Goal: Transaction & Acquisition: Purchase product/service

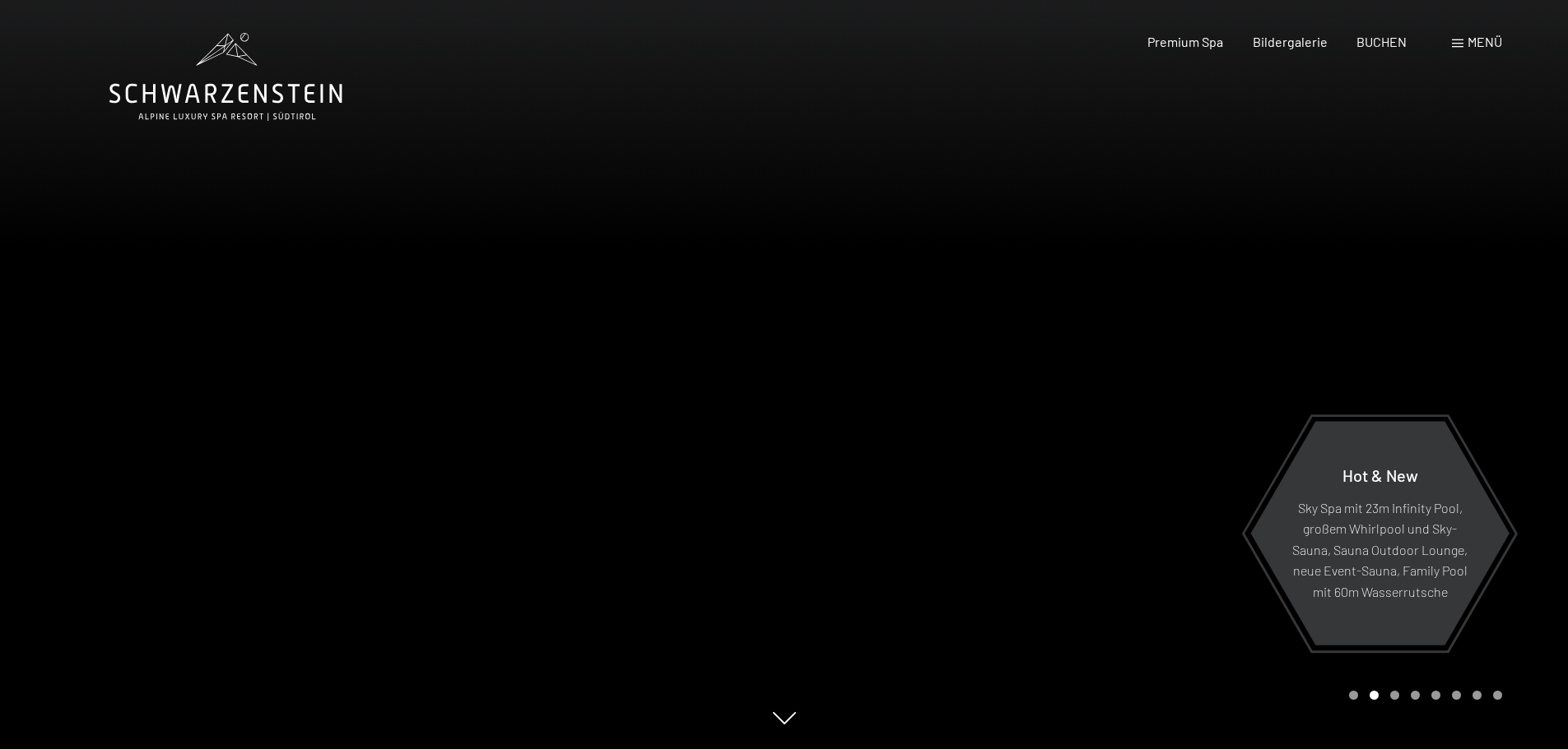
click at [1475, 46] on span "Menü" at bounding box center [1485, 41] width 35 height 15
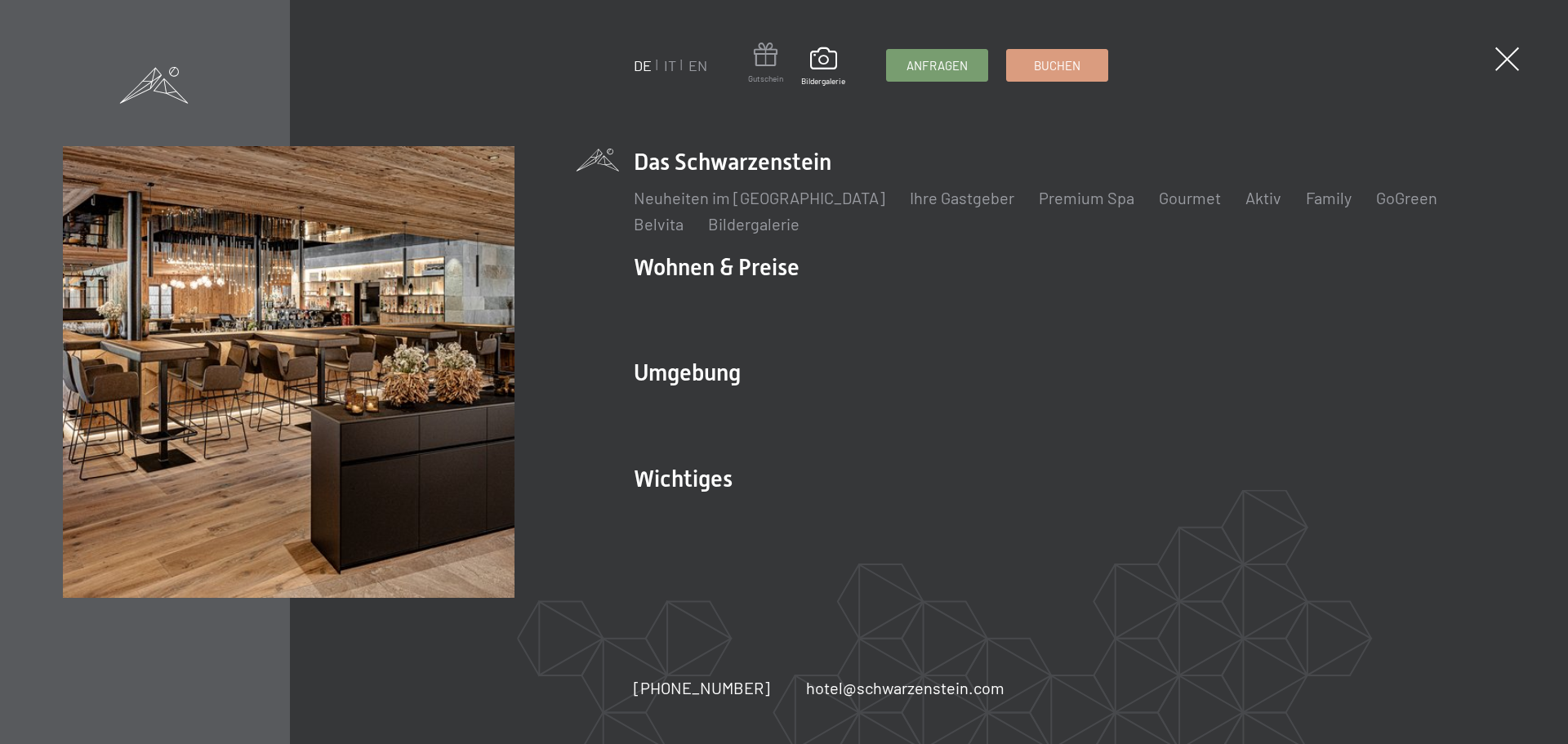
click at [761, 65] on span at bounding box center [765, 58] width 35 height 30
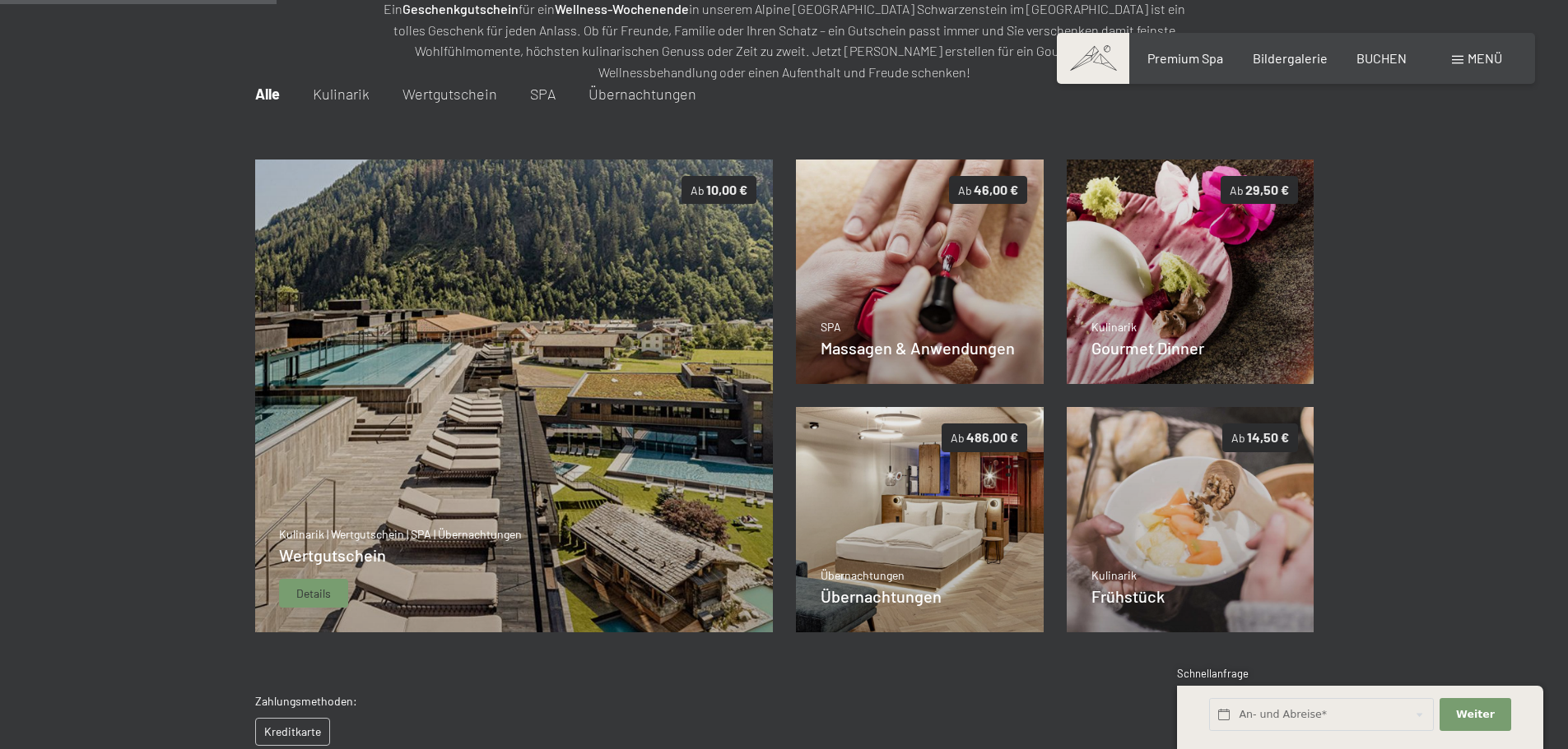
click at [291, 595] on div "Details" at bounding box center [313, 593] width 69 height 30
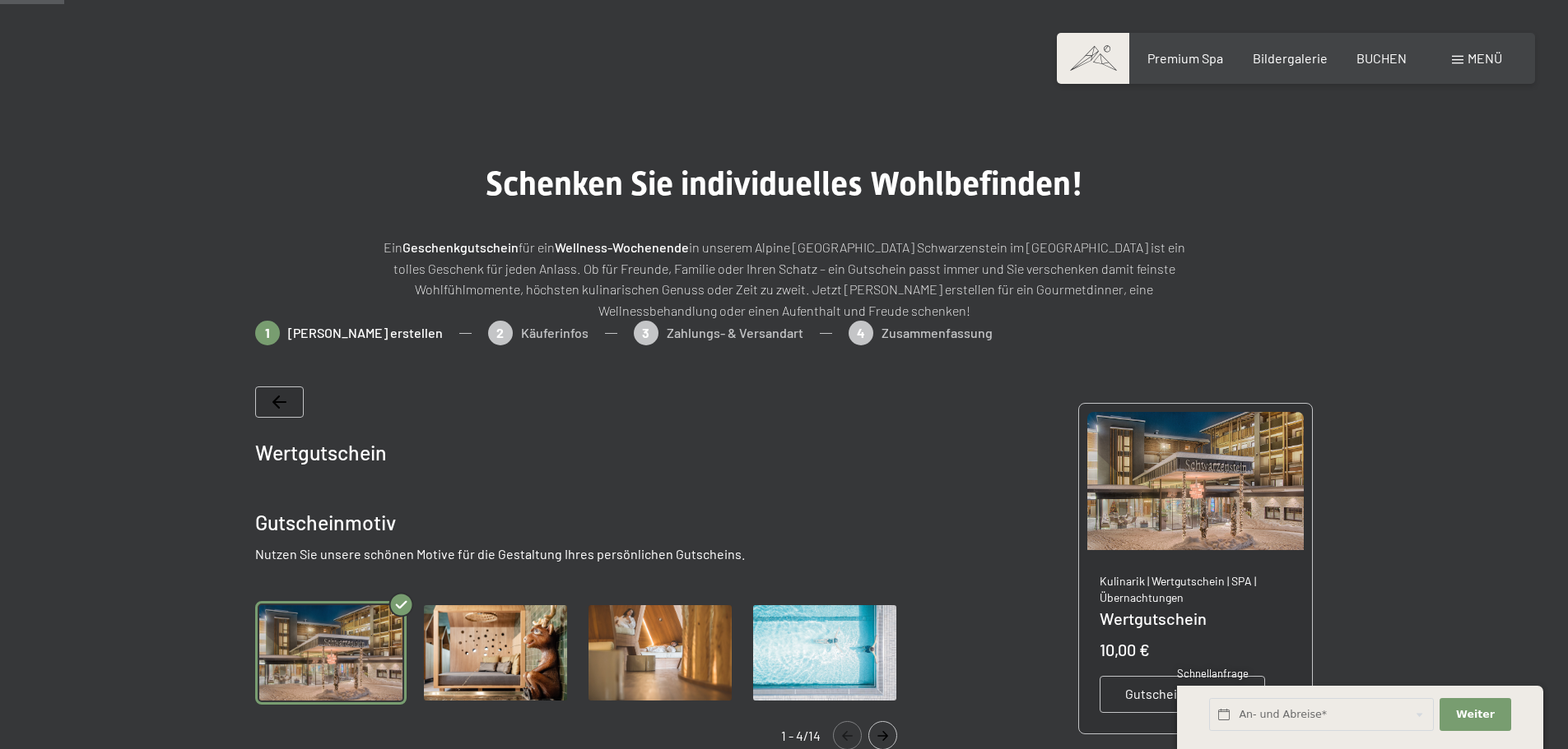
scroll to position [246, 0]
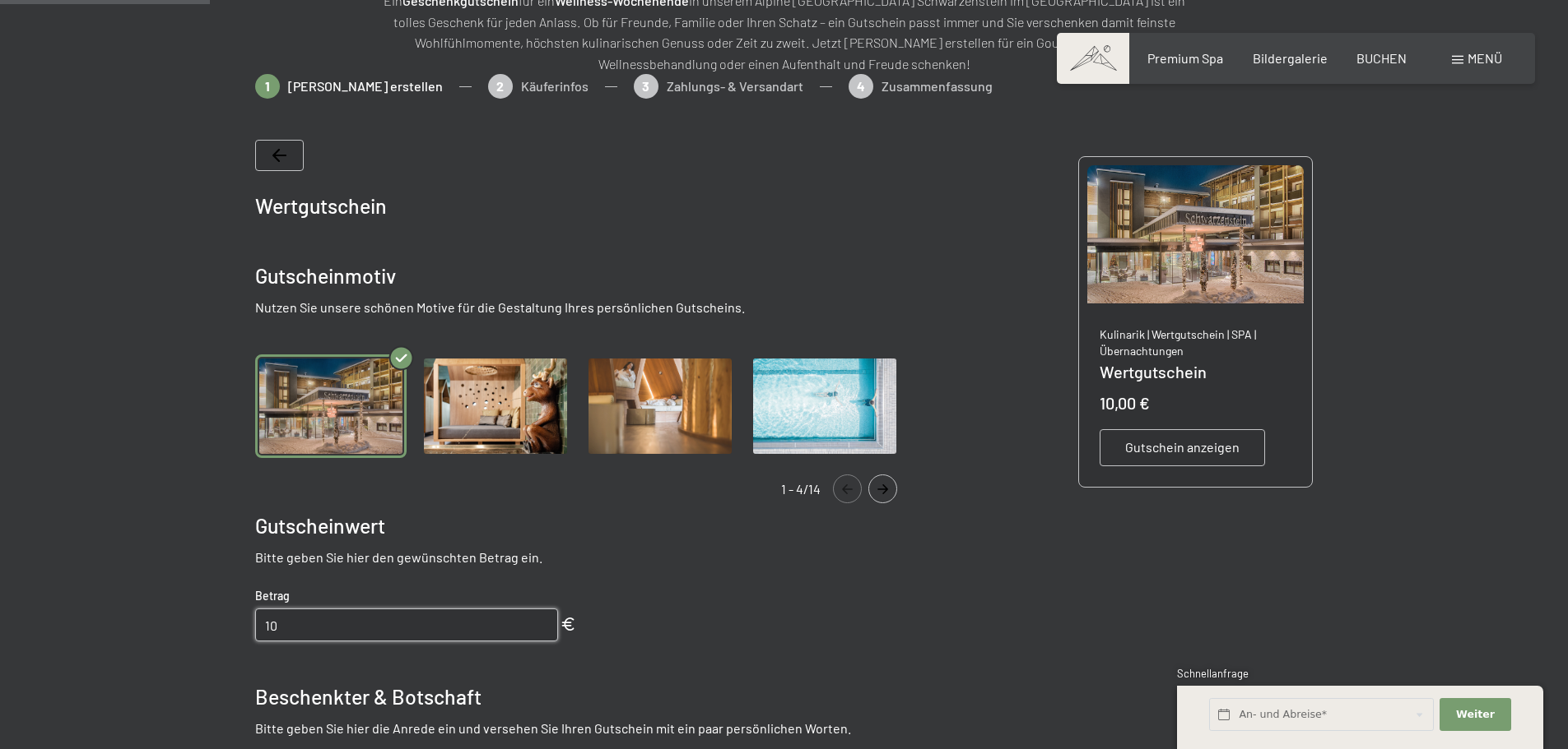
click at [312, 628] on input "10" at bounding box center [407, 624] width 303 height 33
type input "1"
type input "71"
click at [721, 641] on div "Wertgutschein Gutscheinmotiv Nutzen Sie unsere schönen Motive für die Gestaltun…" at bounding box center [585, 620] width 659 height 961
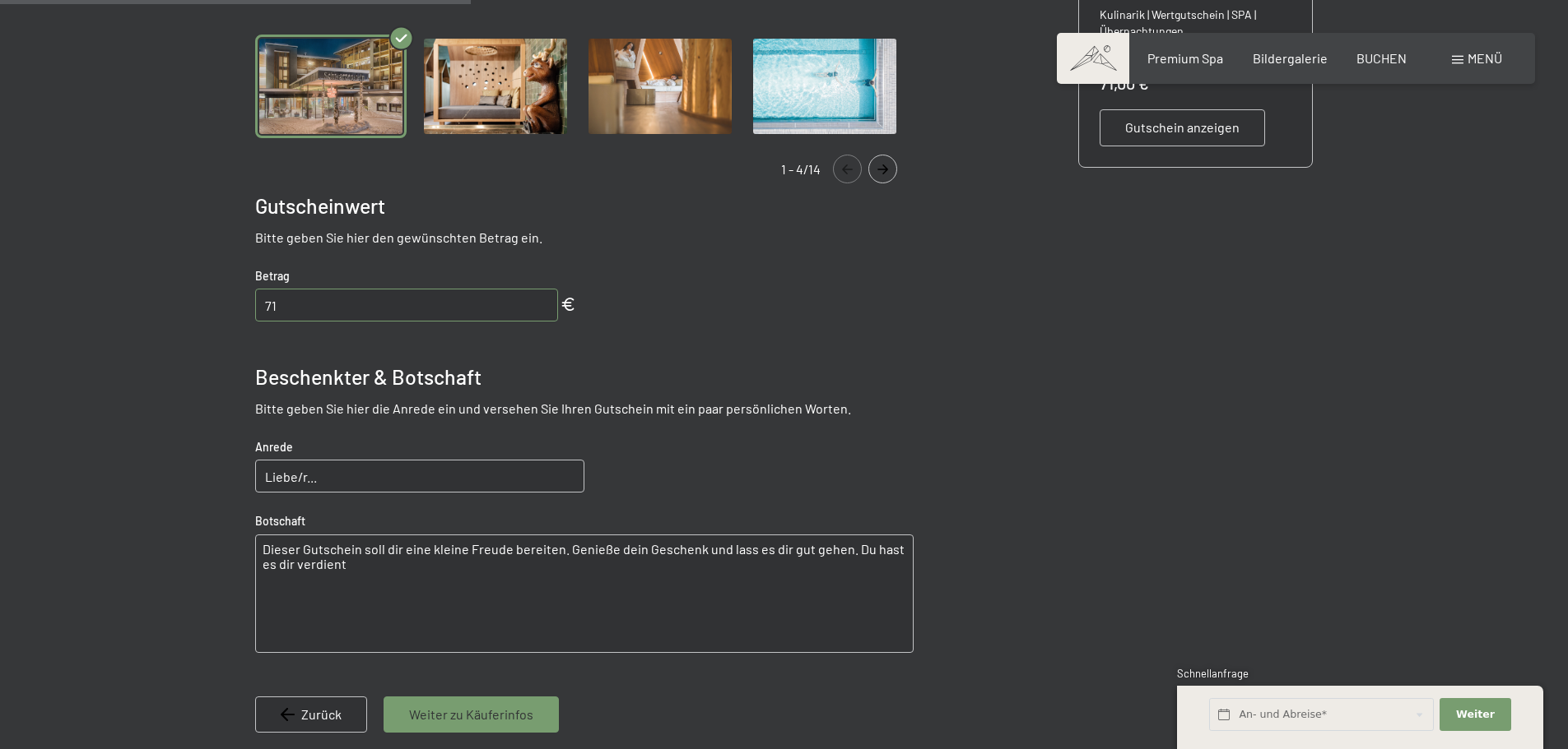
scroll to position [576, 0]
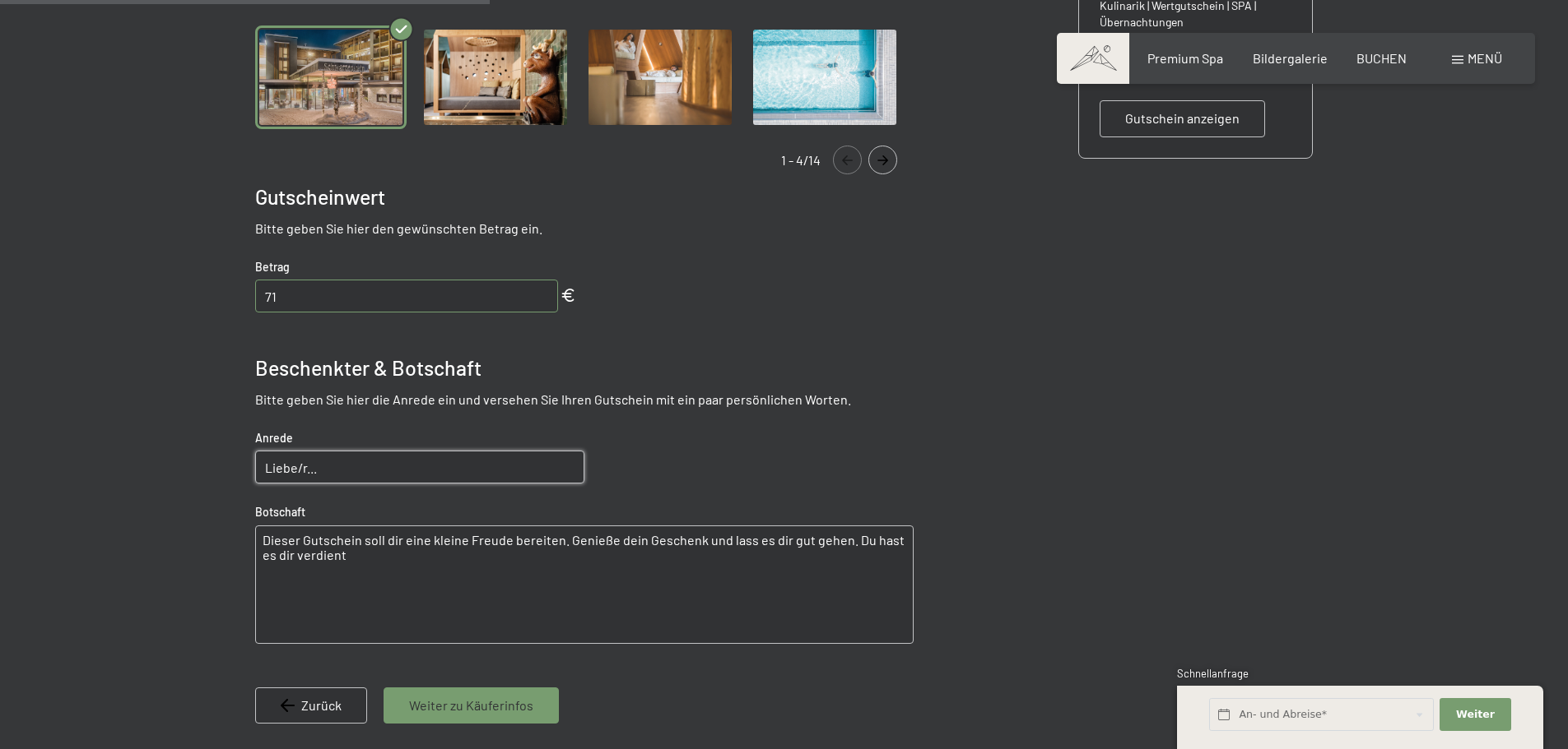
click at [395, 474] on input "Liebe/r..." at bounding box center [420, 467] width 329 height 33
click at [303, 466] on input "Liebe/r...Papa, Schwiegerpapa & Opa" at bounding box center [420, 467] width 329 height 33
click at [314, 468] on input "Lieber...Papa, Schwiegerpapa & Opa" at bounding box center [420, 467] width 329 height 33
click at [471, 468] on input "Lieber Papa, Schwiegerpapa & Opa" at bounding box center [420, 467] width 329 height 33
type input "Lieber Papa, Schwiegerpapa & Opa,"
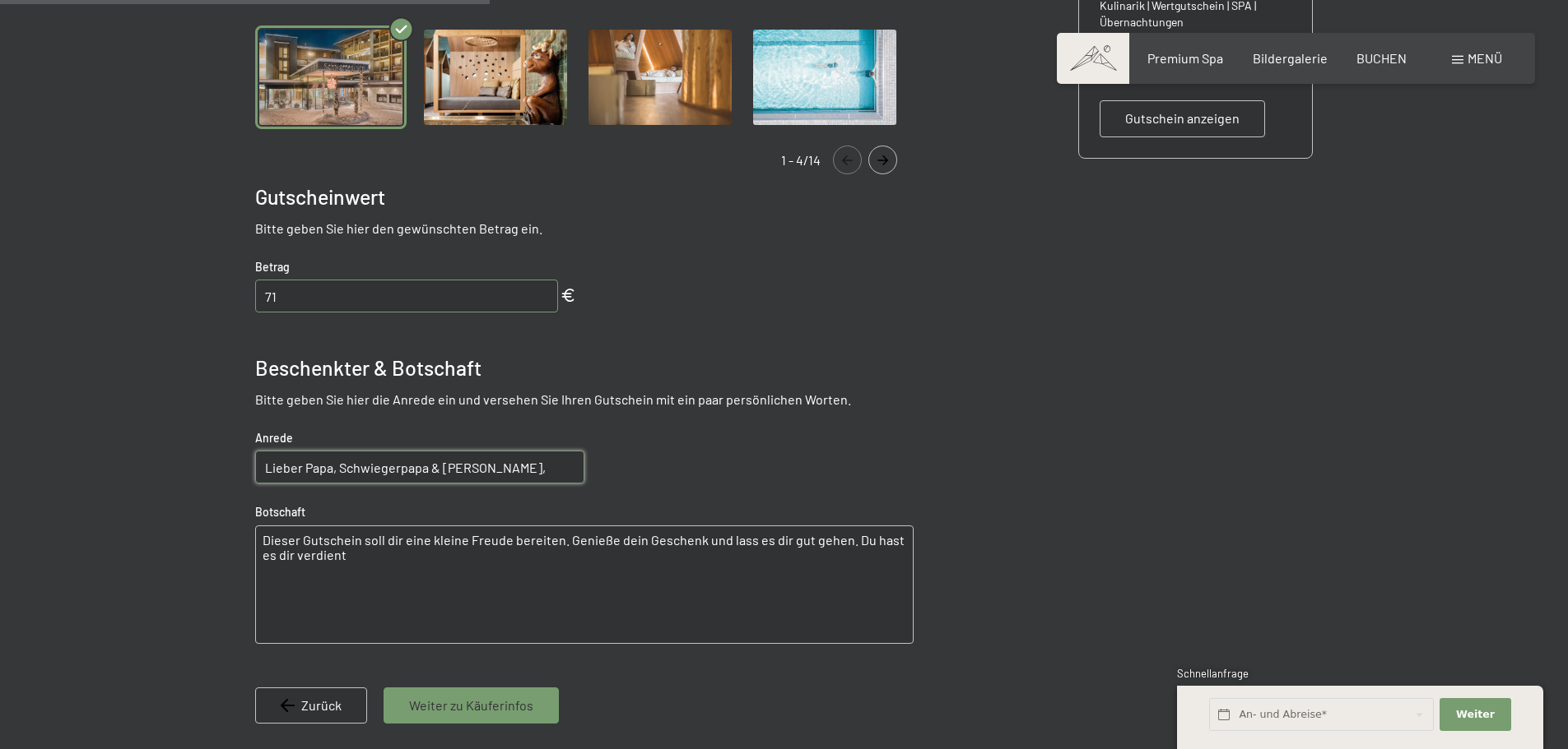
drag, startPoint x: 266, startPoint y: 538, endPoint x: 389, endPoint y: 538, distance: 123.0
click at [268, 538] on textarea "Dieser Gutschein soll dir eine kleine Freude bereiten. Genieße dein Geschenk un…" at bounding box center [585, 585] width 659 height 118
click at [360, 556] on textarea "dieser Gutschein soll dir eine kleine Freude bereiten. Genieße dein Geschenk un…" at bounding box center [585, 585] width 659 height 118
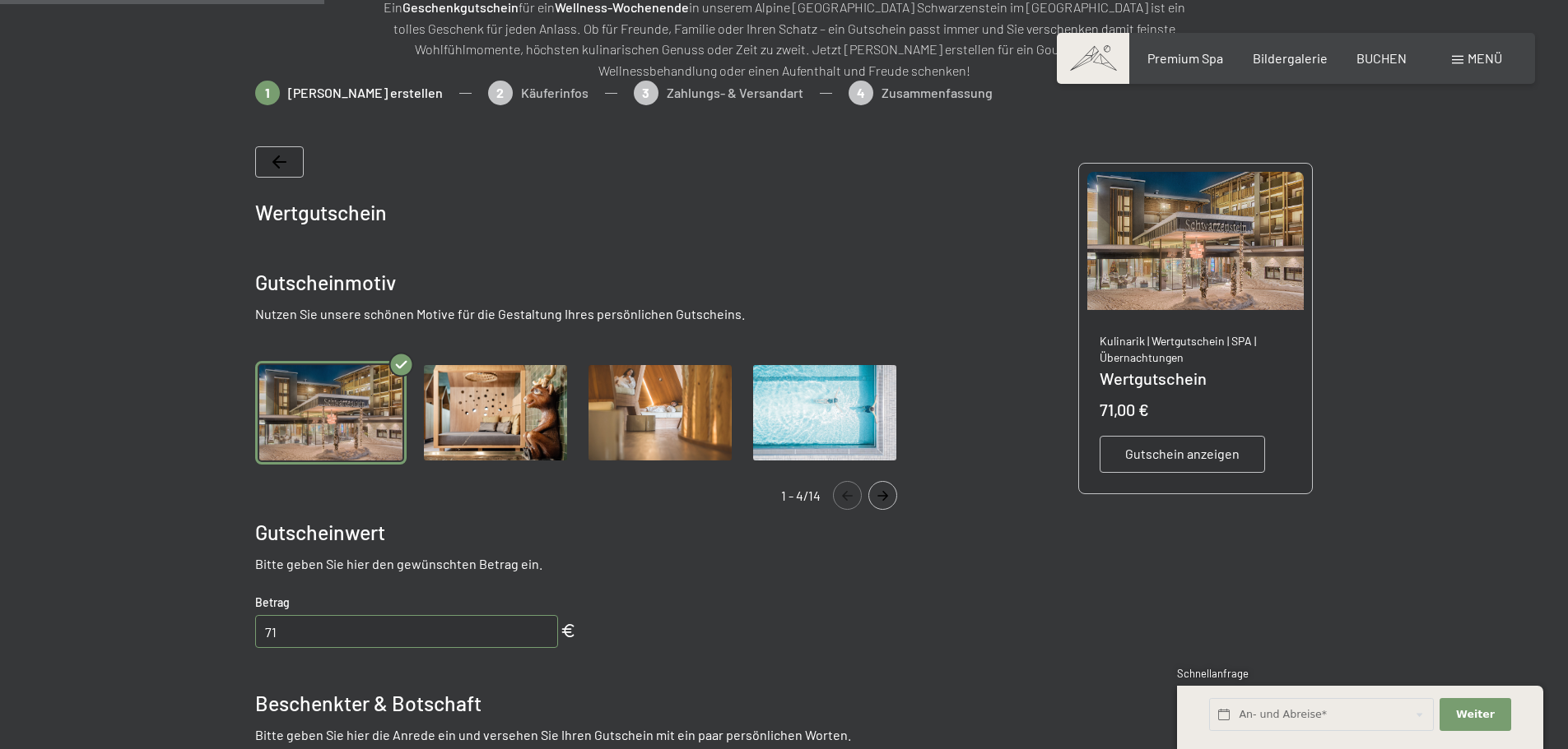
scroll to position [165, 0]
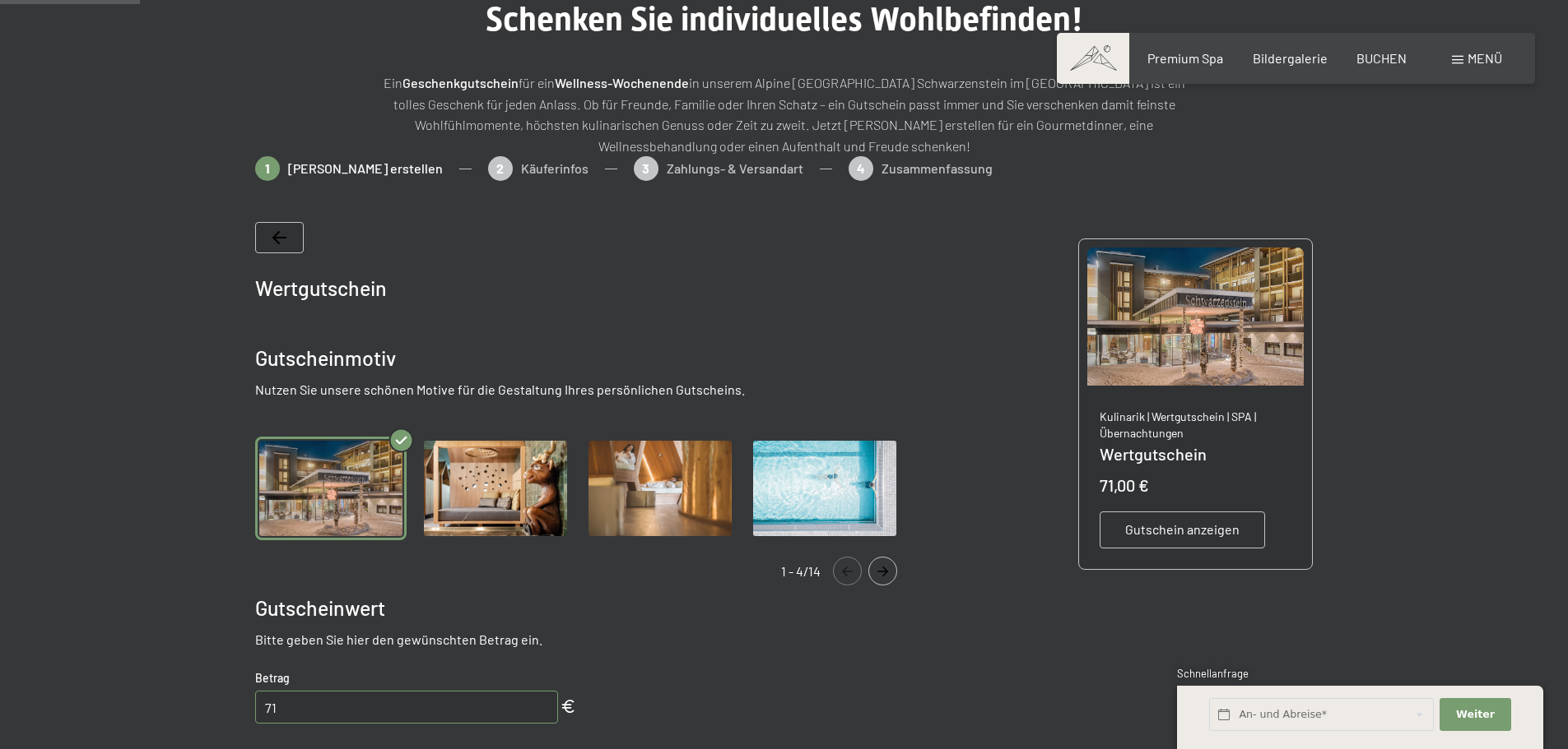
click at [881, 567] on icon "Navigate to next slide" at bounding box center [883, 572] width 27 height 10
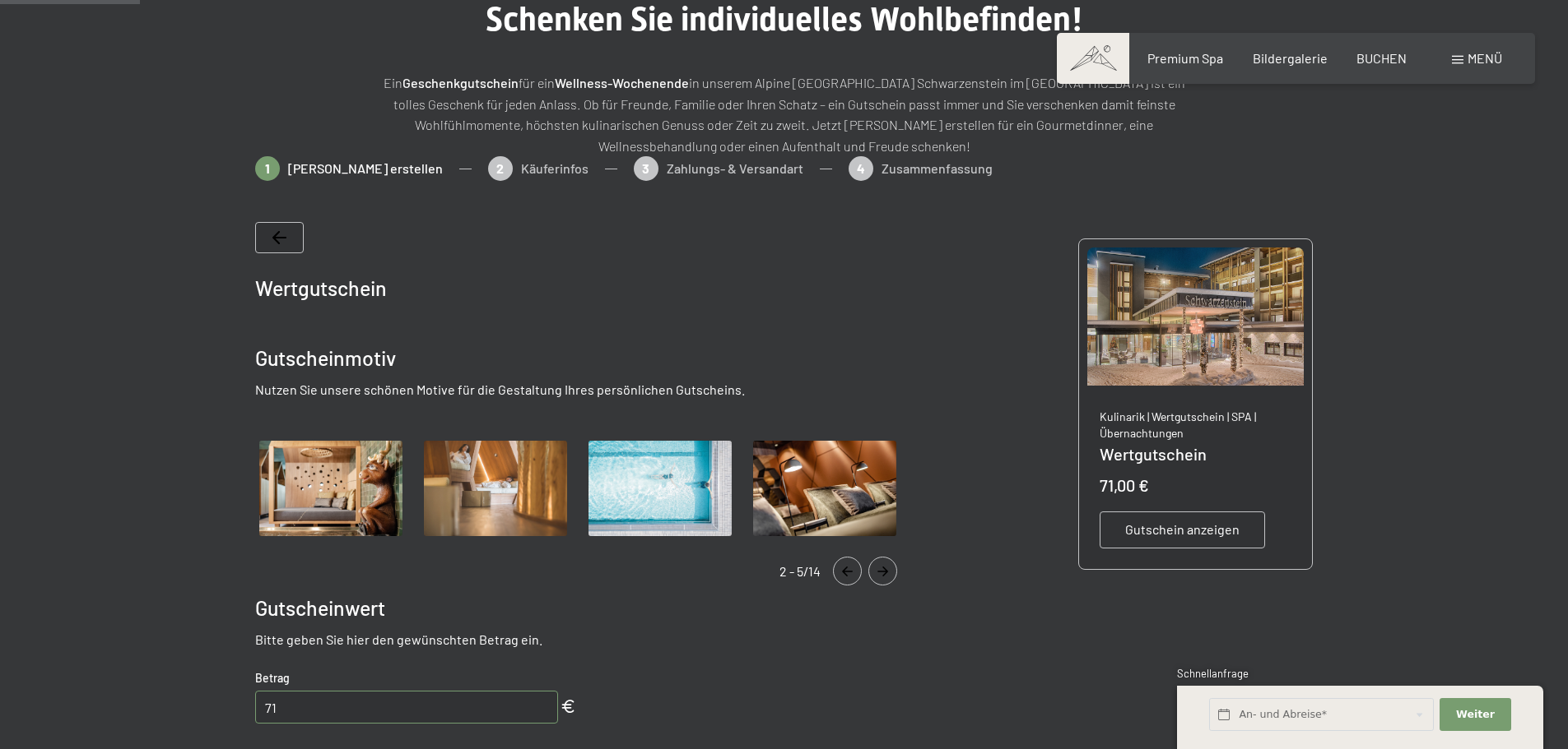
click at [881, 567] on icon "Navigate to next slide" at bounding box center [883, 572] width 27 height 10
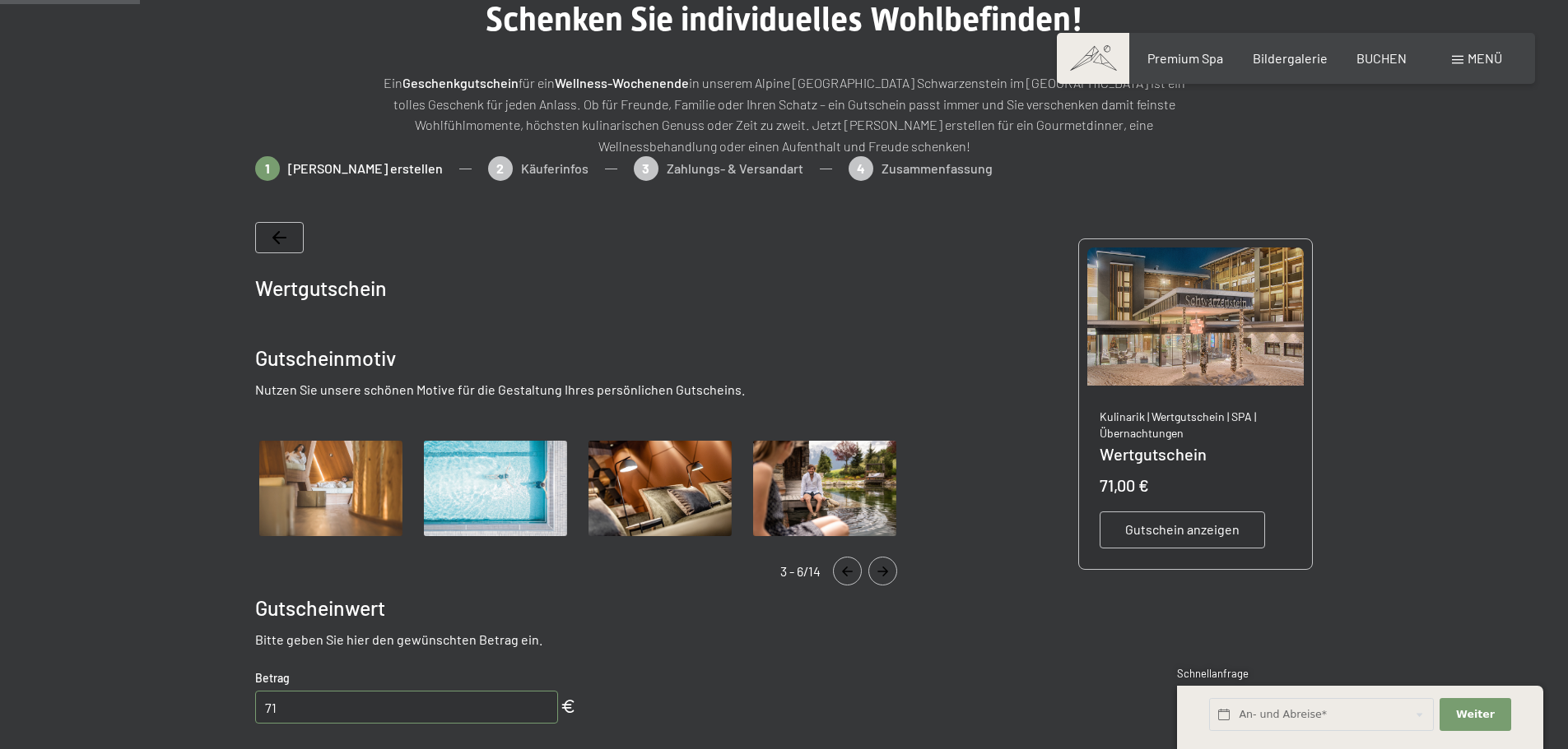
click at [881, 567] on icon "Navigate to next slide" at bounding box center [883, 572] width 27 height 10
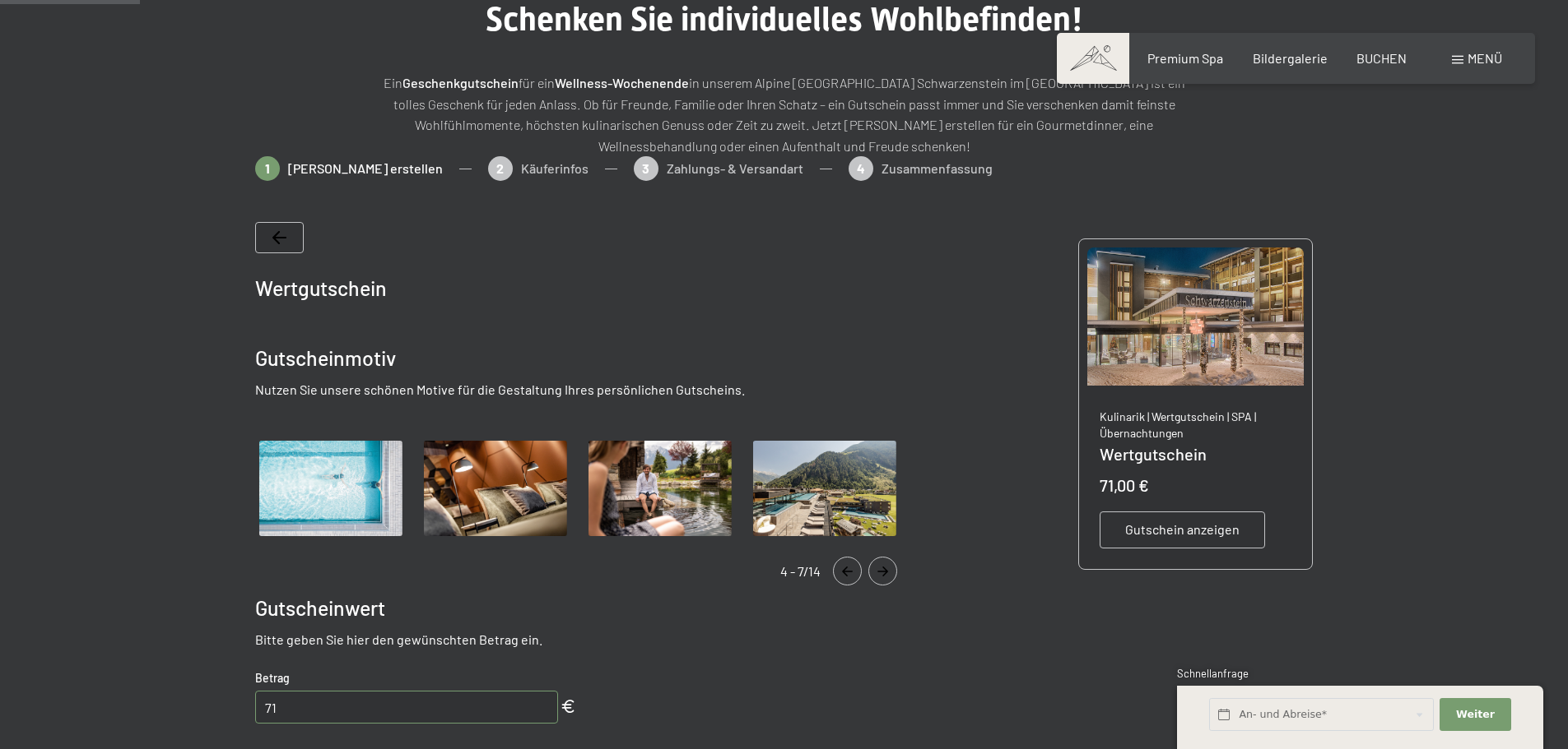
click at [882, 567] on icon "Navigate to next slide" at bounding box center [883, 572] width 27 height 10
click at [869, 506] on img "Gallery" at bounding box center [825, 489] width 152 height 105
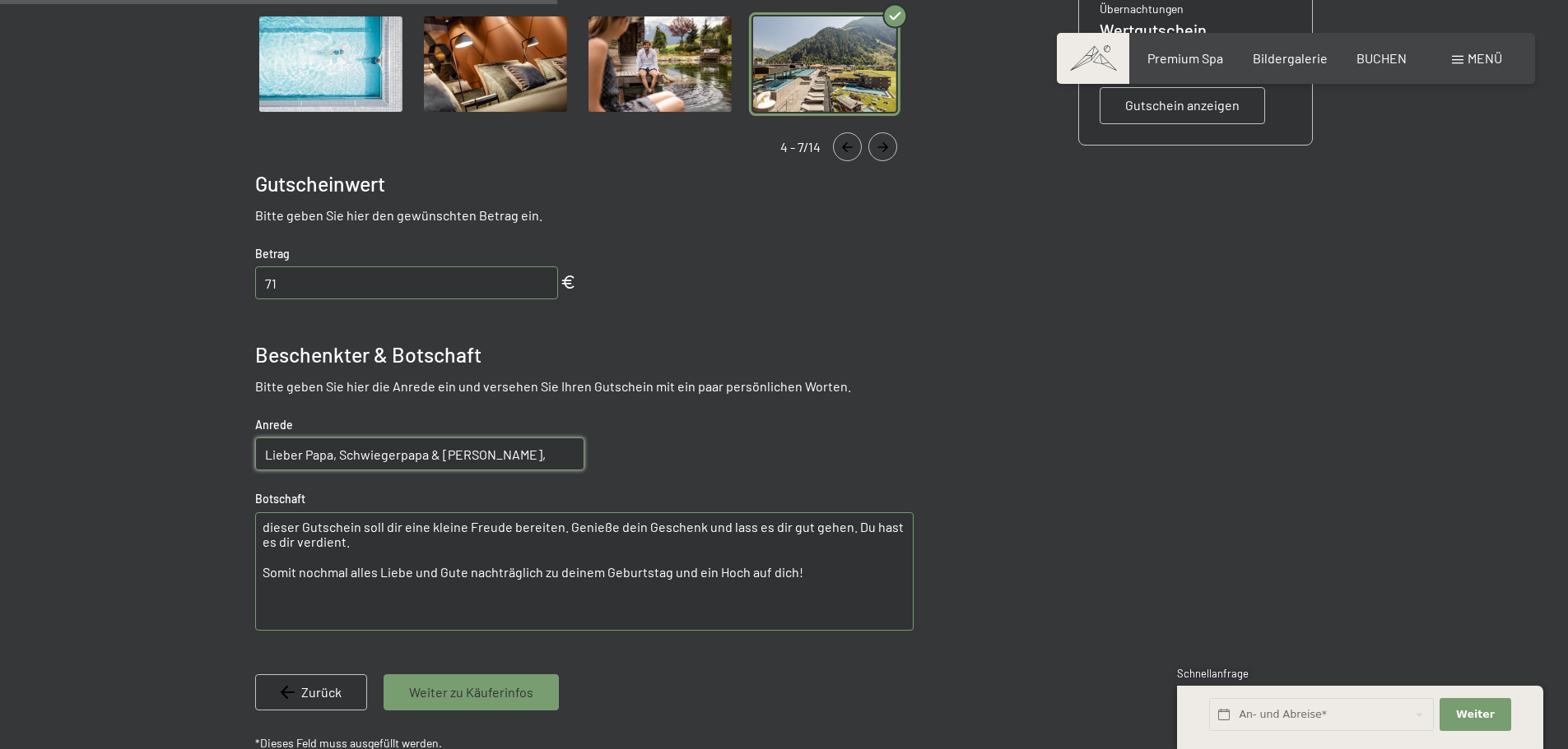
scroll to position [659, 0]
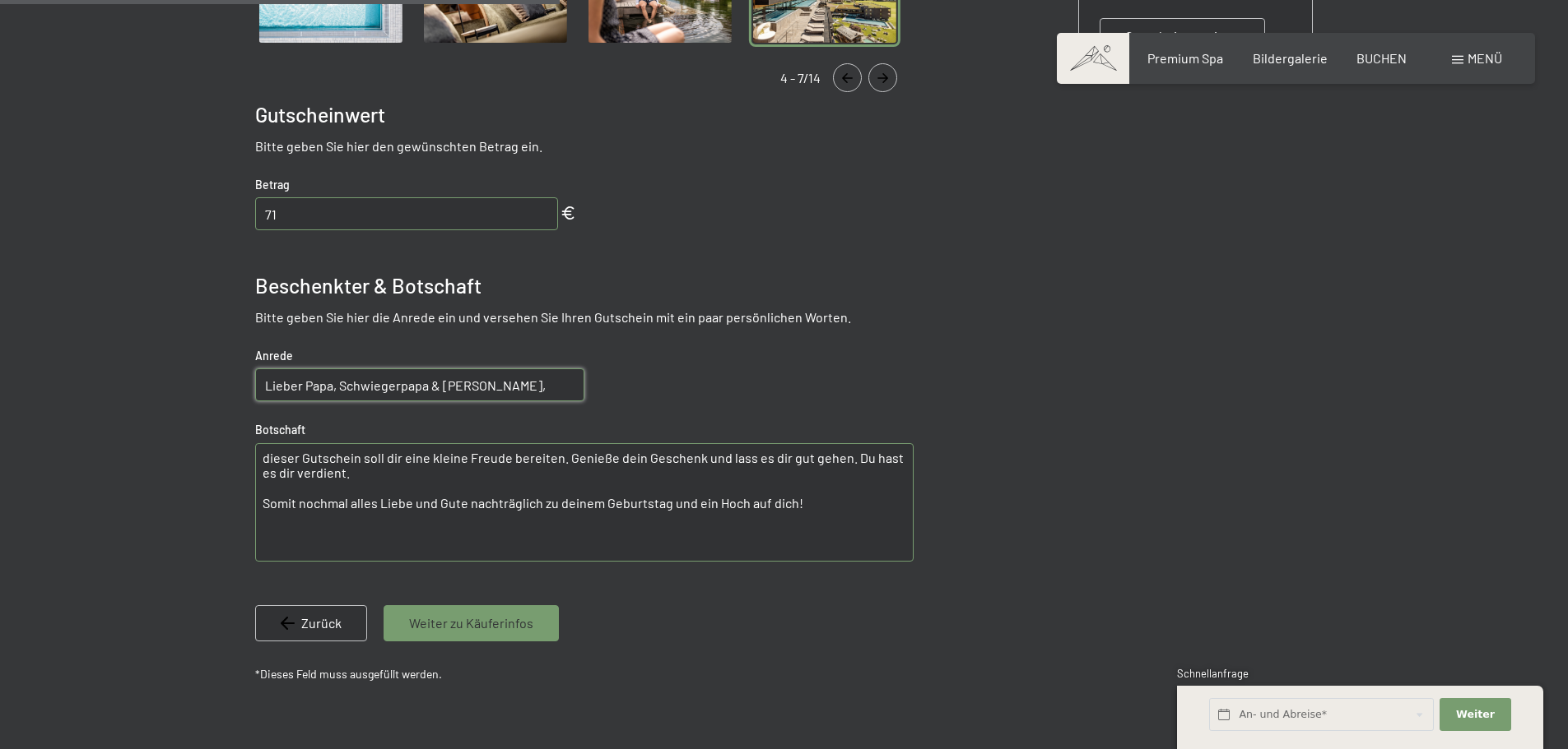
click at [829, 531] on textarea "dieser Gutschein soll dir eine kleine Freude bereiten. Genieße dein Geschenk un…" at bounding box center [585, 503] width 659 height 118
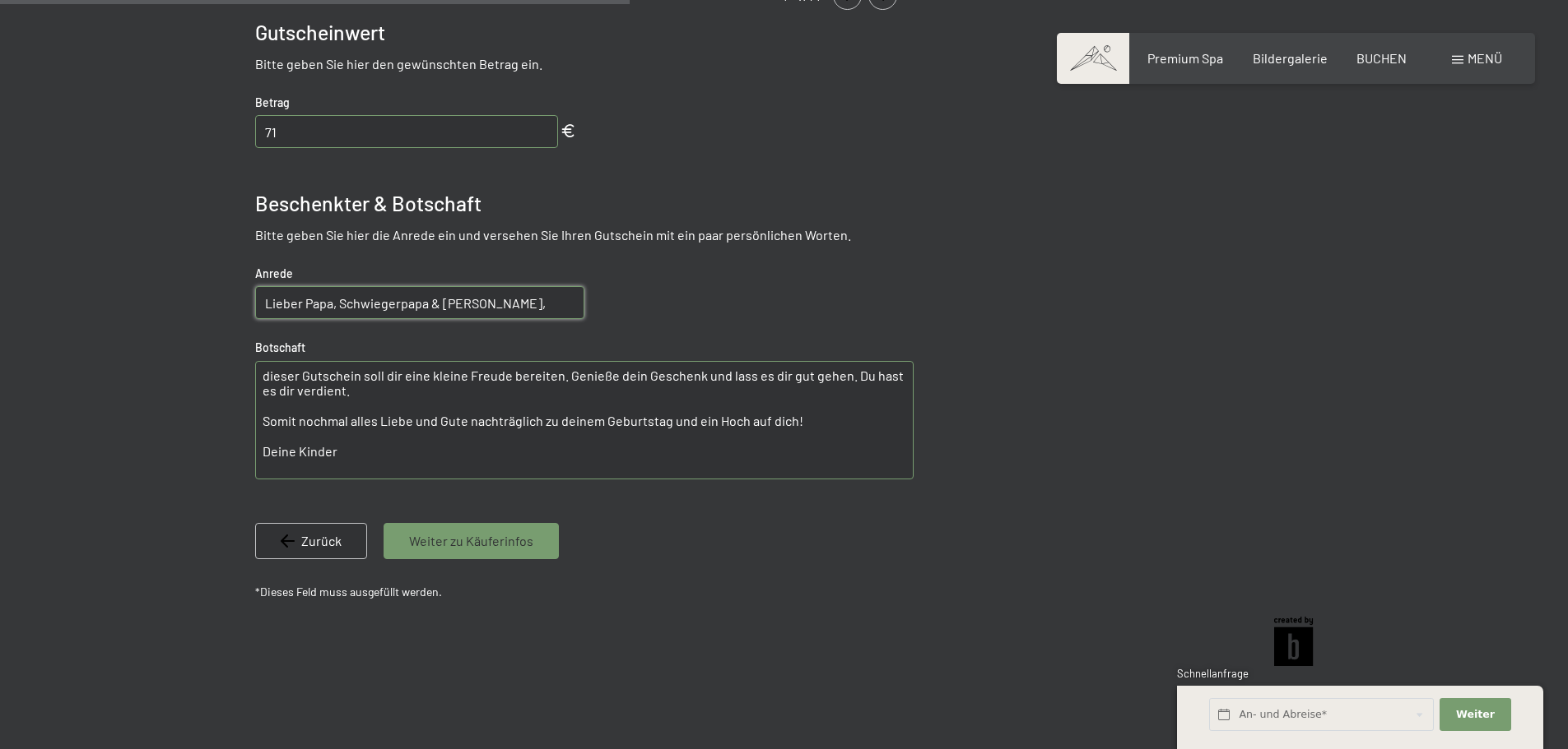
type textarea "dieser Gutschein soll dir eine kleine Freude bereiten. Genieße dein Geschenk un…"
click at [503, 535] on span "Weiter zu Käuferinfos" at bounding box center [471, 541] width 125 height 18
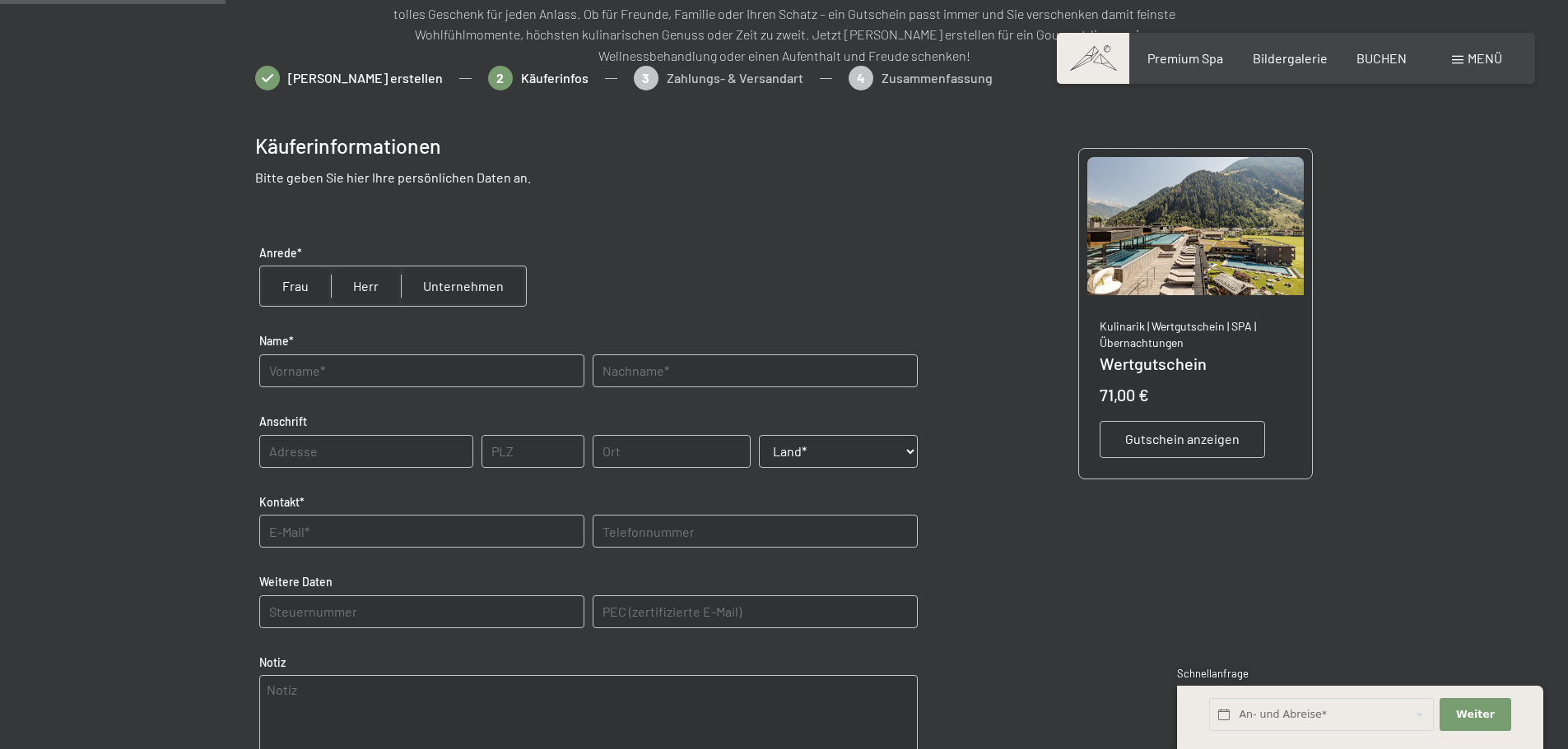
scroll to position [238, 0]
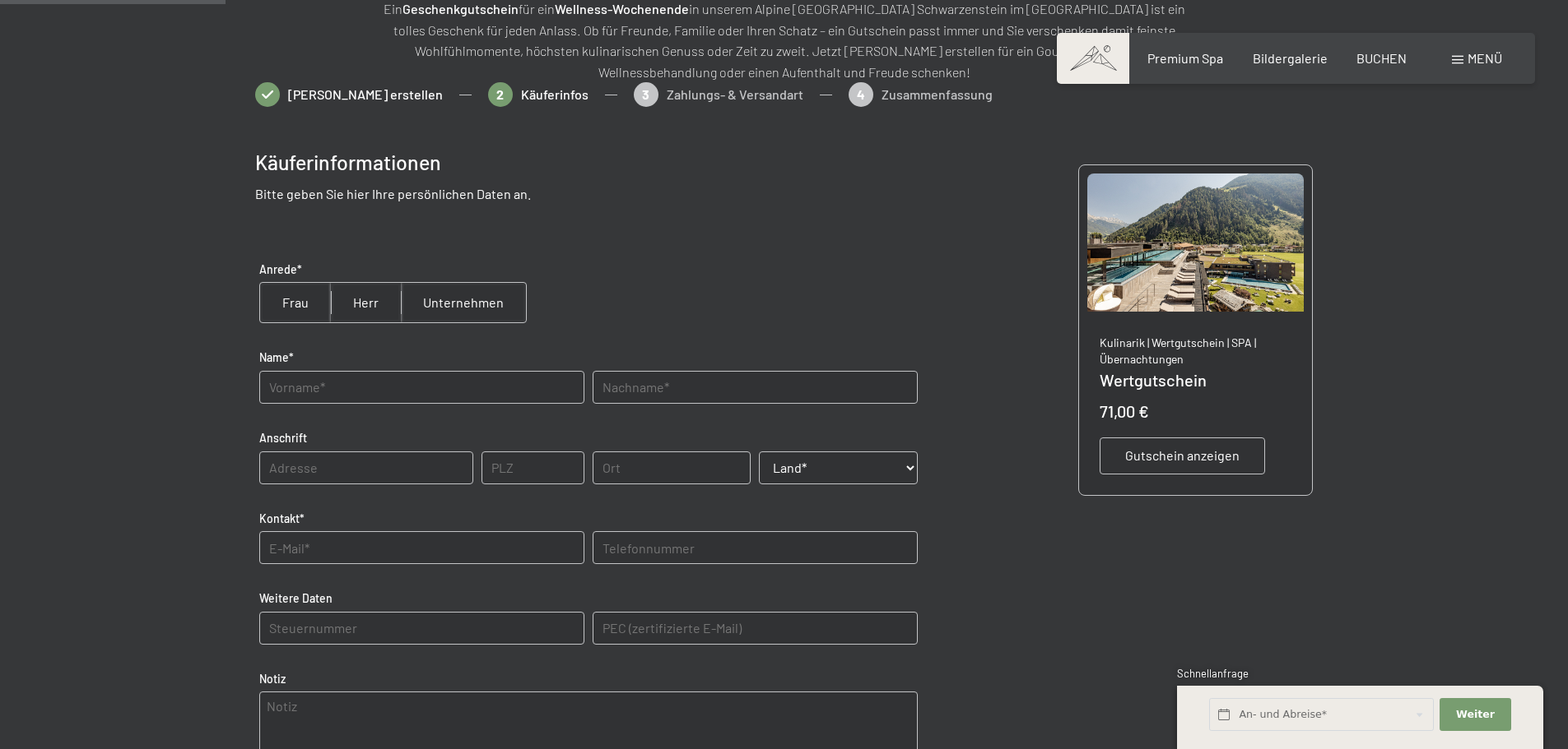
click at [355, 299] on input "radio" at bounding box center [366, 303] width 70 height 39
radio input "true"
click at [353, 393] on input "text" at bounding box center [421, 387] width 325 height 33
type input "Marko"
type input "Schädlich"
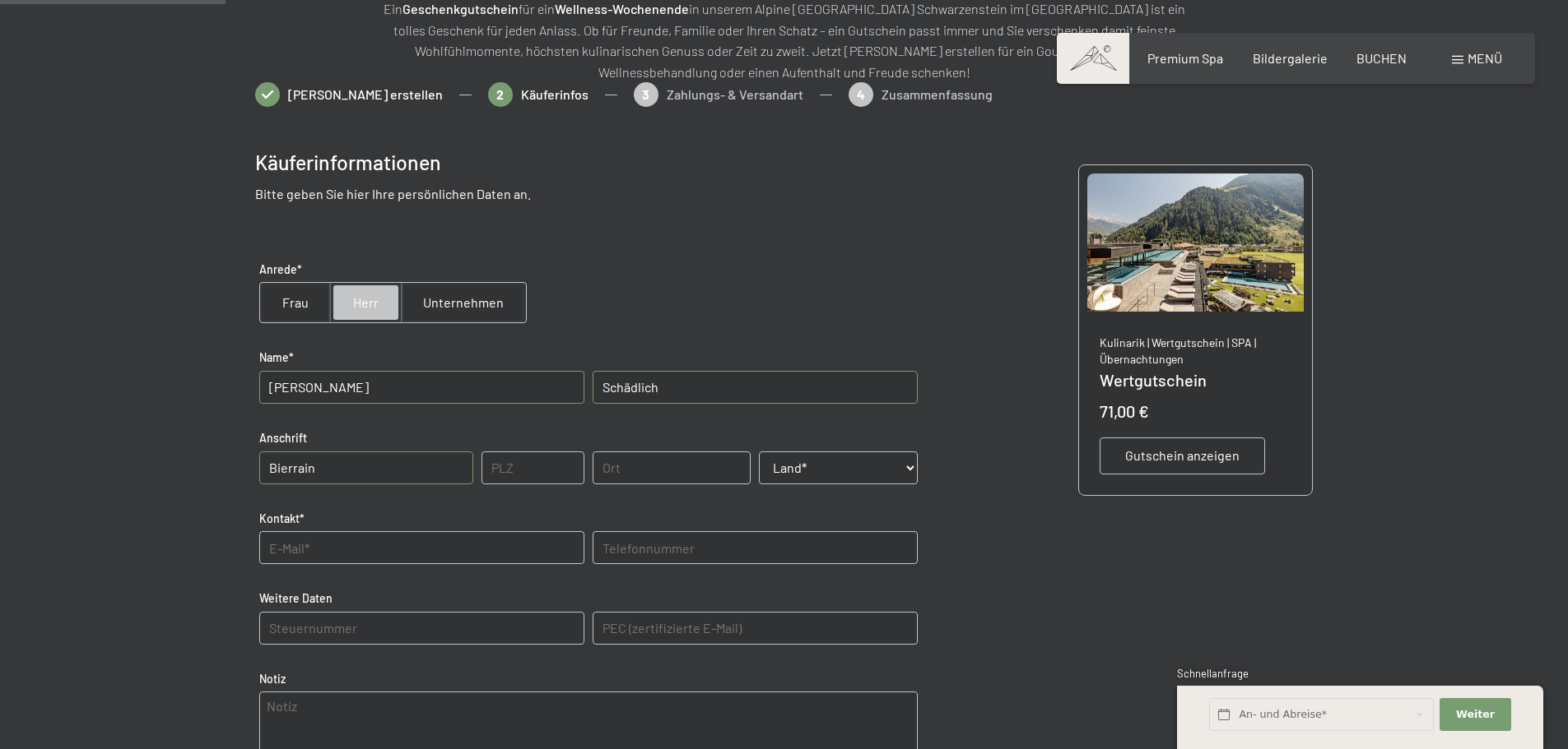
click at [325, 458] on input "Bierrain" at bounding box center [366, 468] width 214 height 33
type input "Bierrain 44"
type input "06116"
type input "Halle"
select select "DEU"
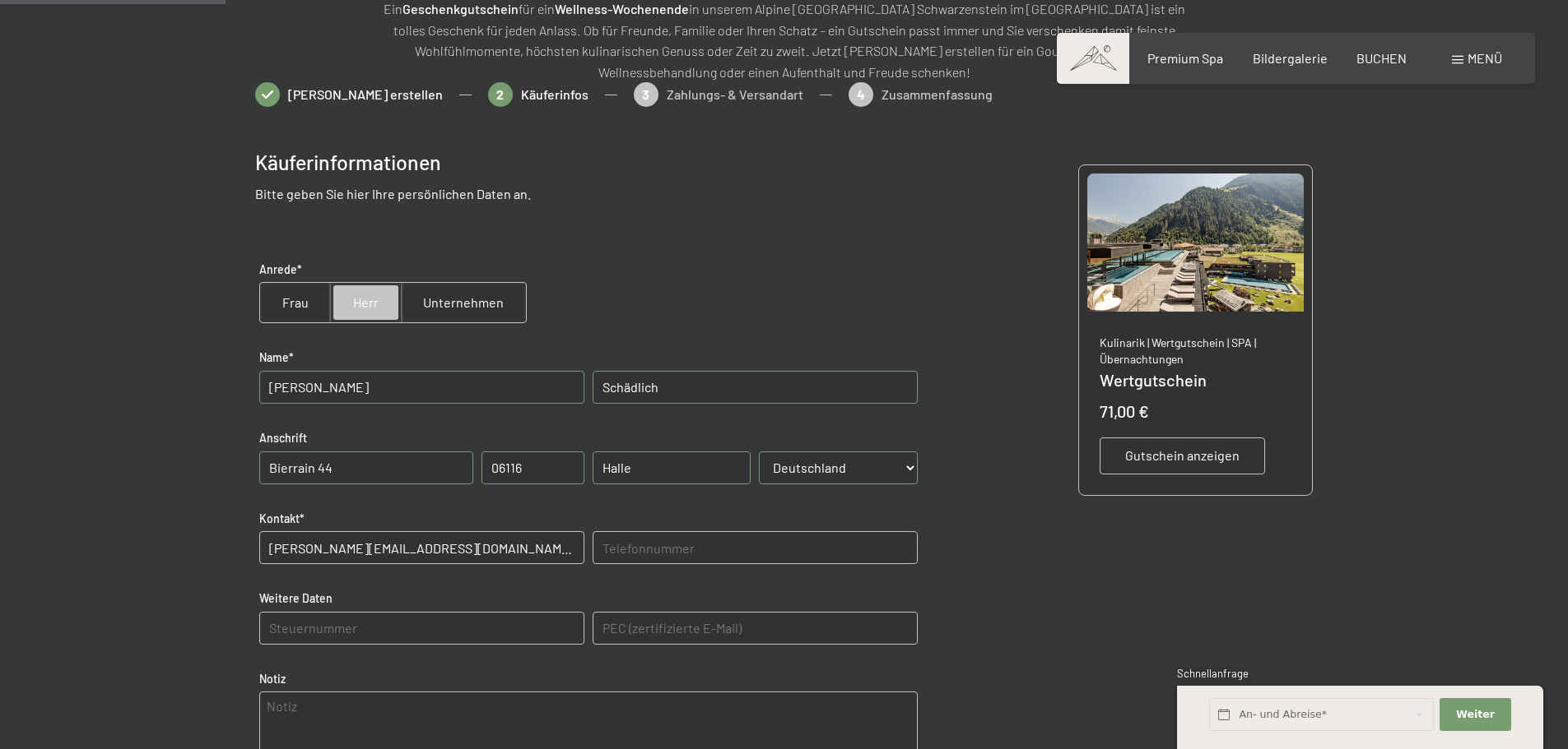
type input "marko@cardmarket.com"
type input "01741950277"
drag, startPoint x: 420, startPoint y: 629, endPoint x: 429, endPoint y: 631, distance: 9.2
click at [420, 629] on Daten "text" at bounding box center [421, 628] width 325 height 33
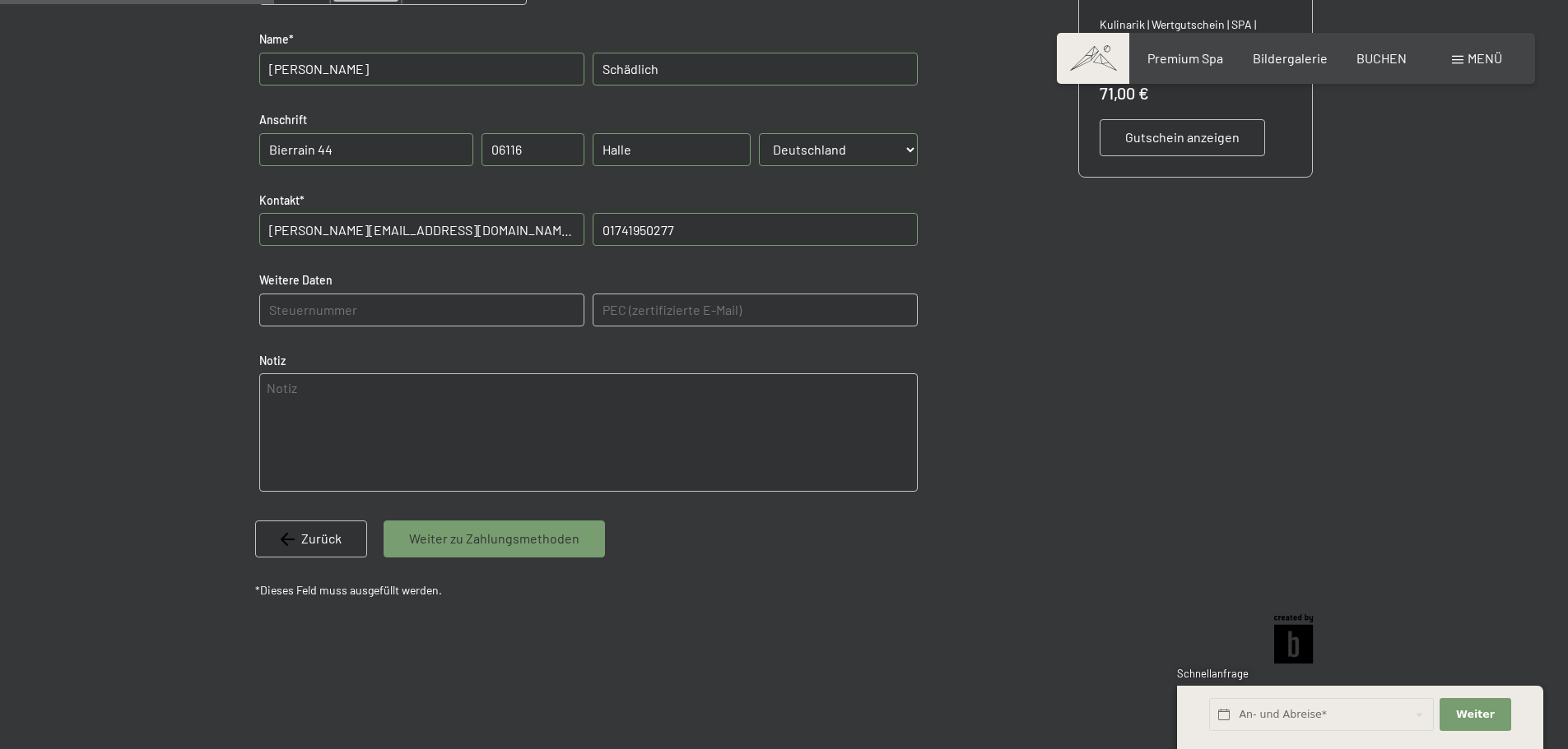
scroll to position [568, 0]
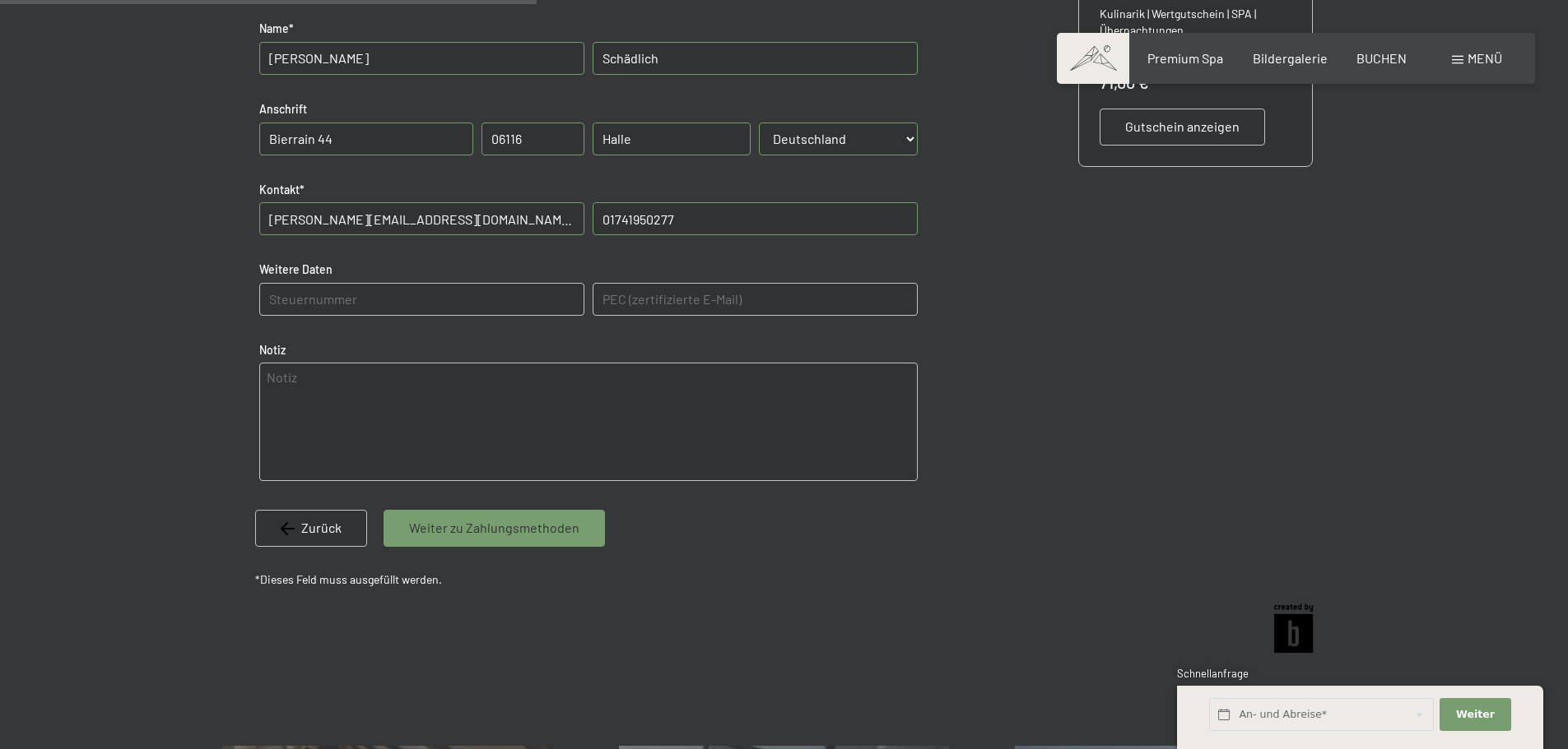
click at [525, 420] on textarea at bounding box center [588, 422] width 659 height 118
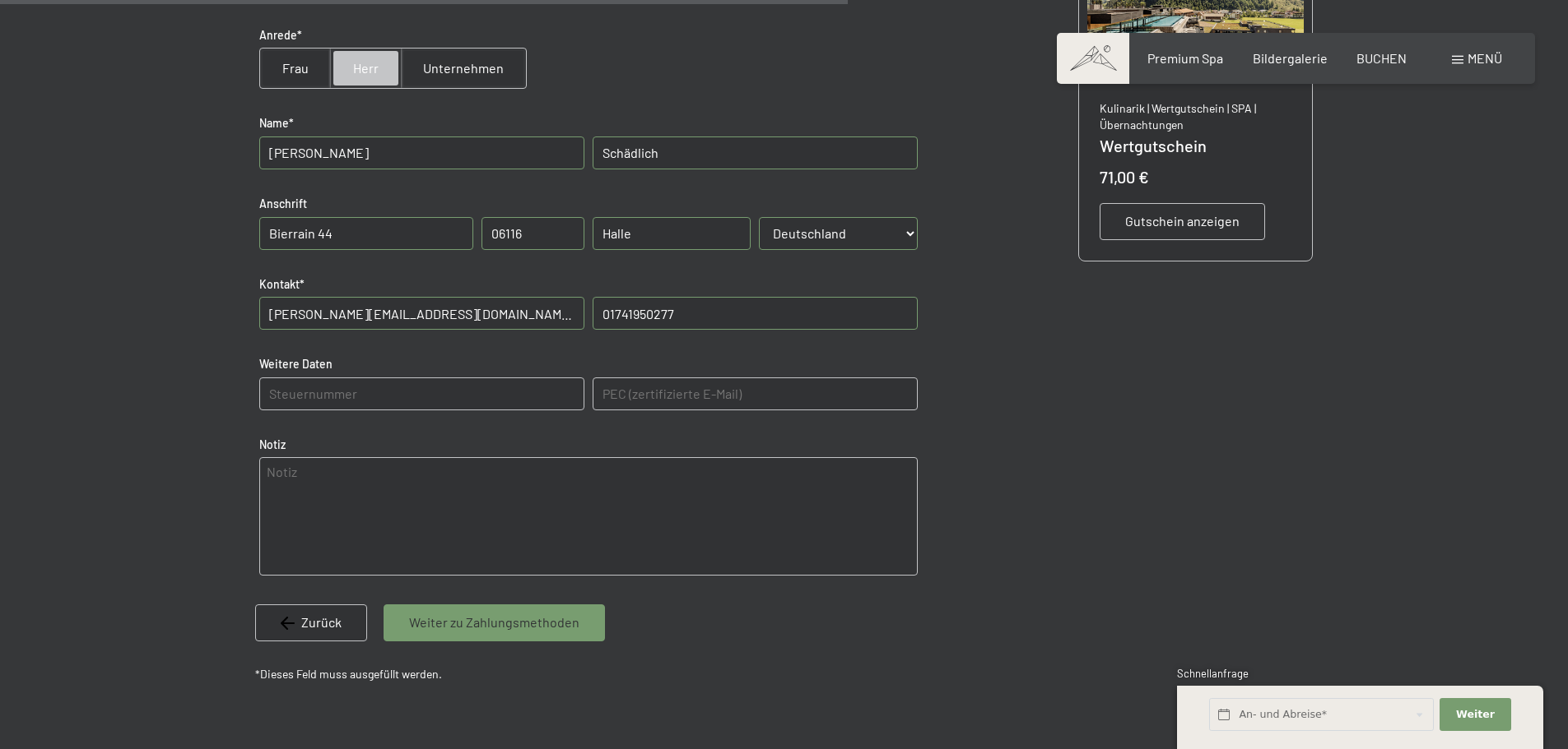
scroll to position [897, 0]
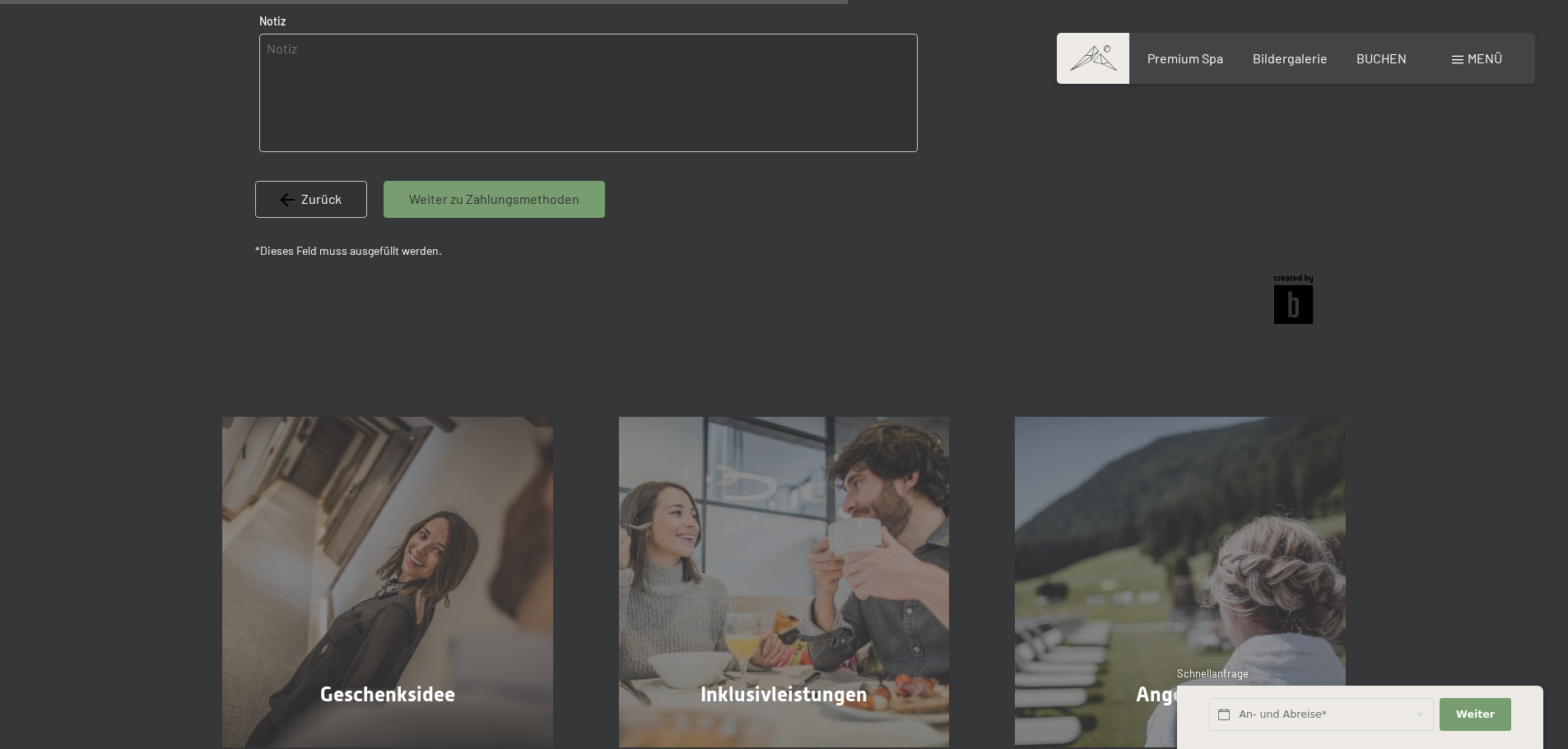
click at [293, 188] on div "Zurück" at bounding box center [311, 199] width 112 height 36
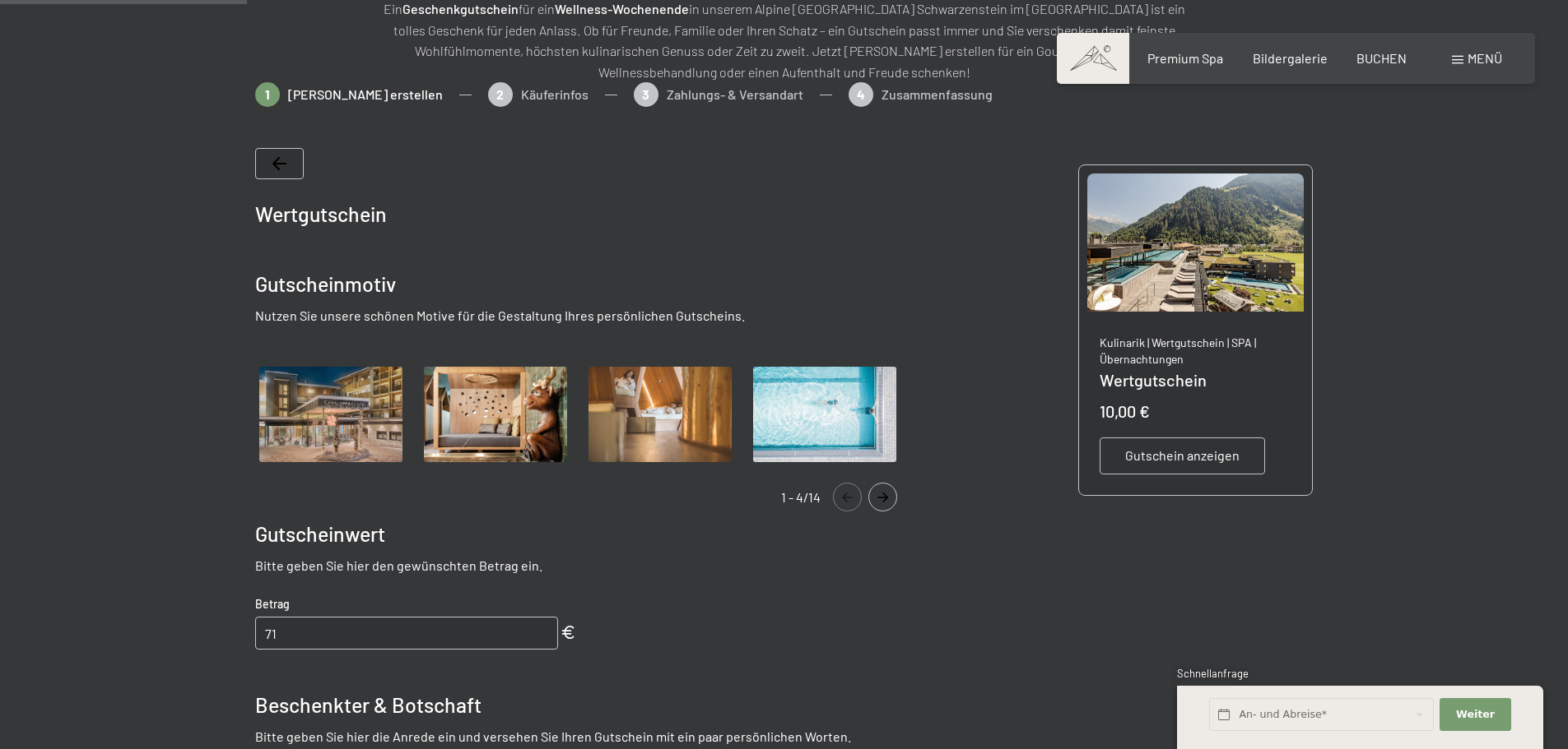
scroll to position [650, 0]
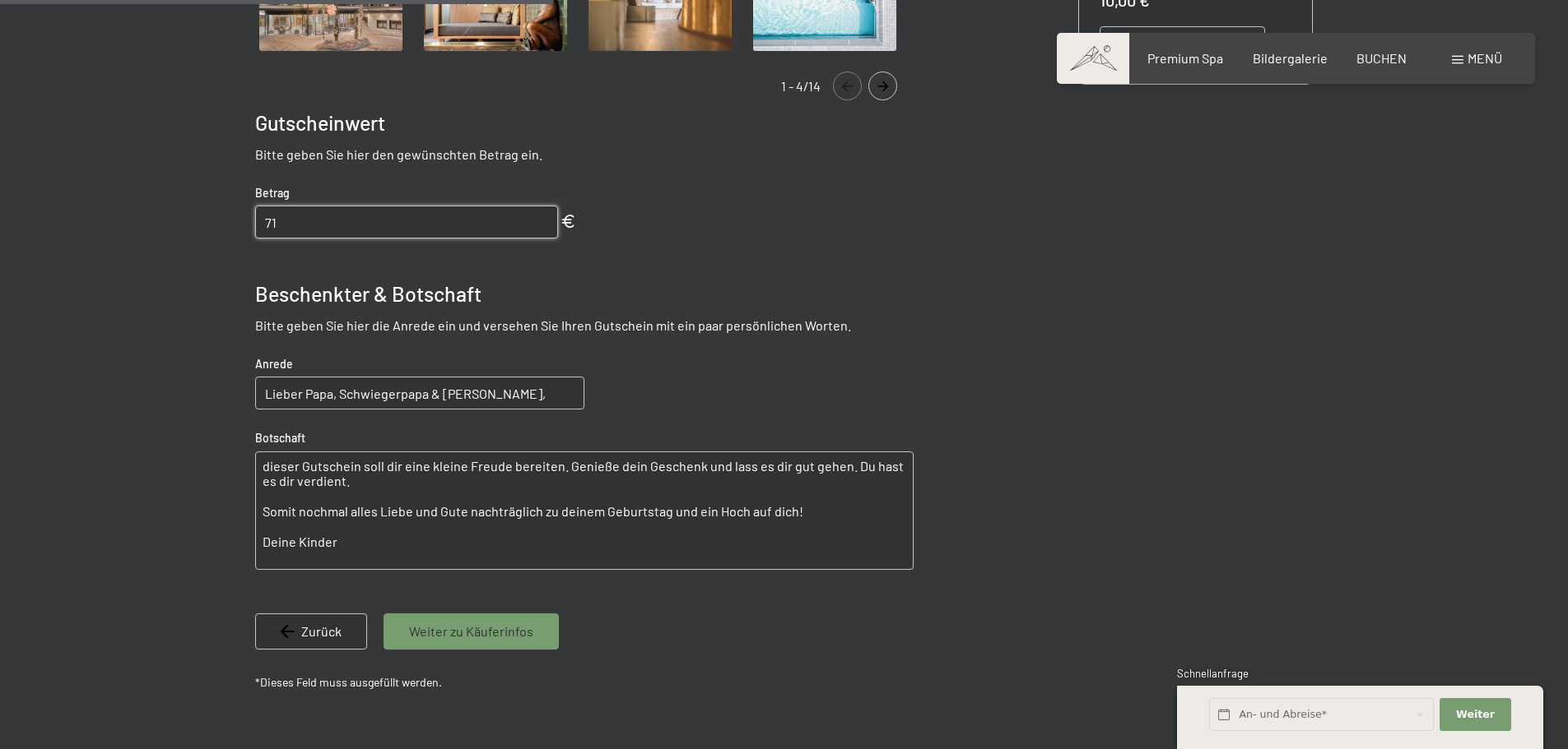
click at [316, 208] on input "71" at bounding box center [407, 222] width 303 height 33
type input "7"
type input "142"
click at [914, 326] on div "Wertgutschein Gutscheinmotiv Nutzen Sie unsere schönen Motive für die Gestaltun…" at bounding box center [784, 205] width 1059 height 986
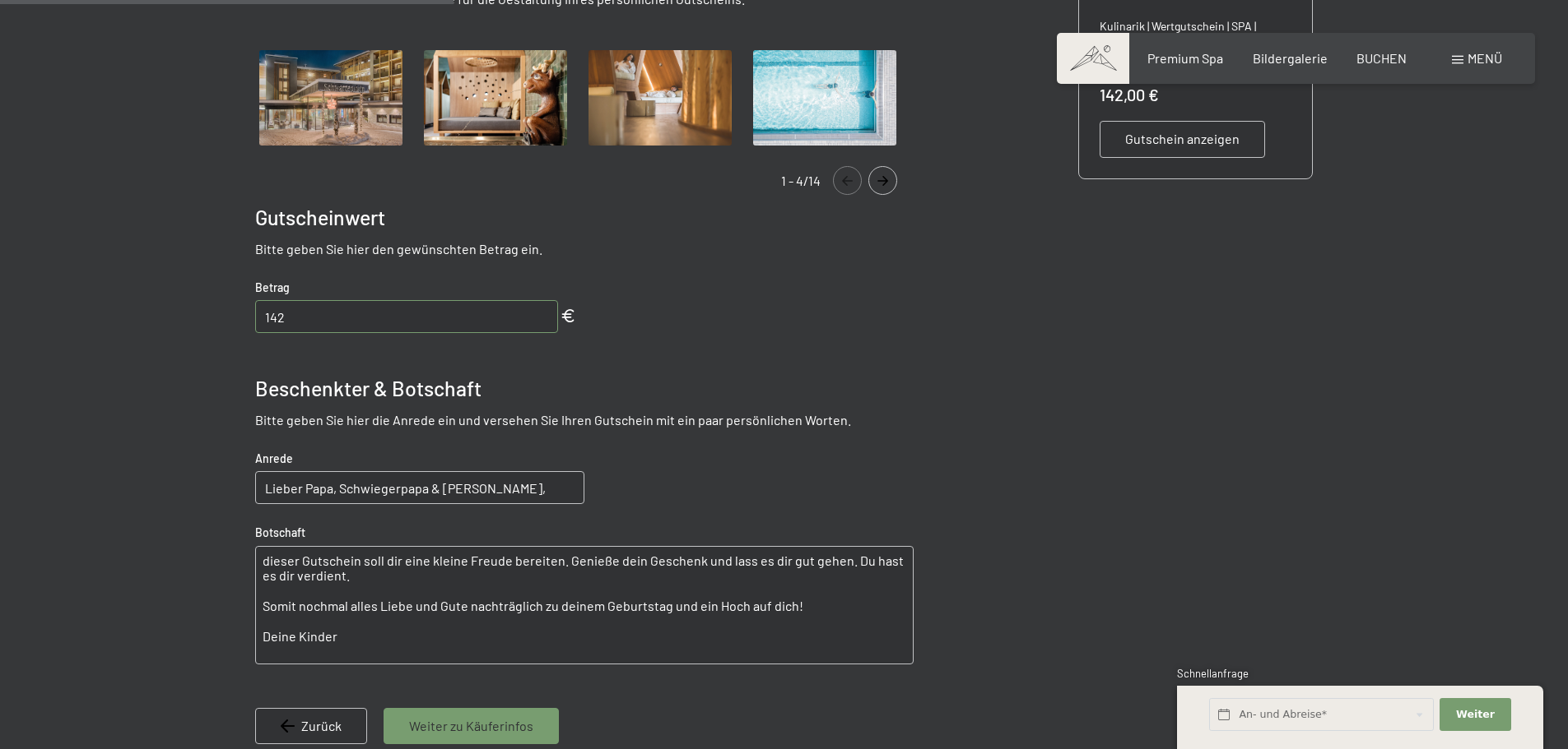
scroll to position [568, 0]
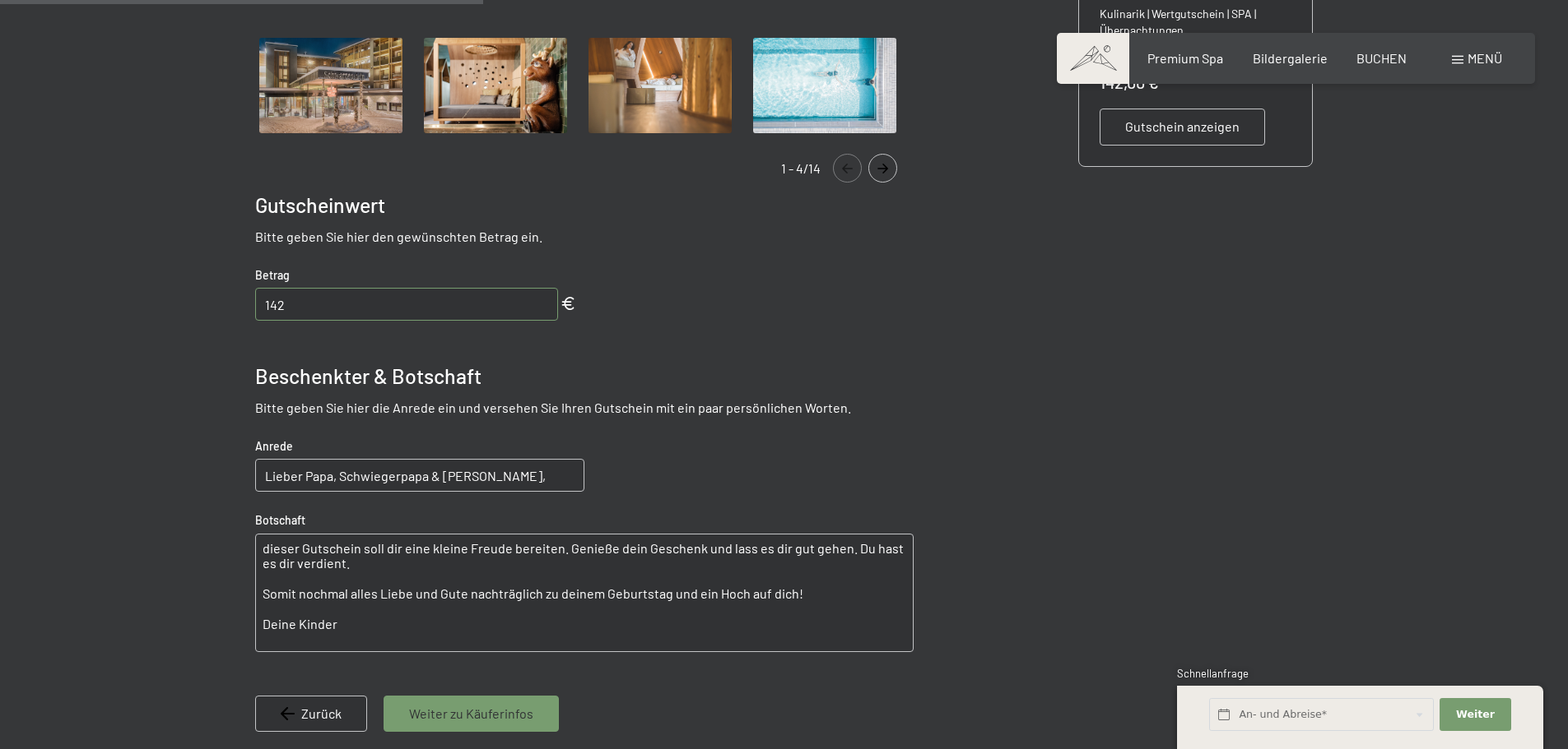
click at [483, 724] on div "Weiter zu Käuferinfos" at bounding box center [472, 714] width 176 height 36
select select "DEU"
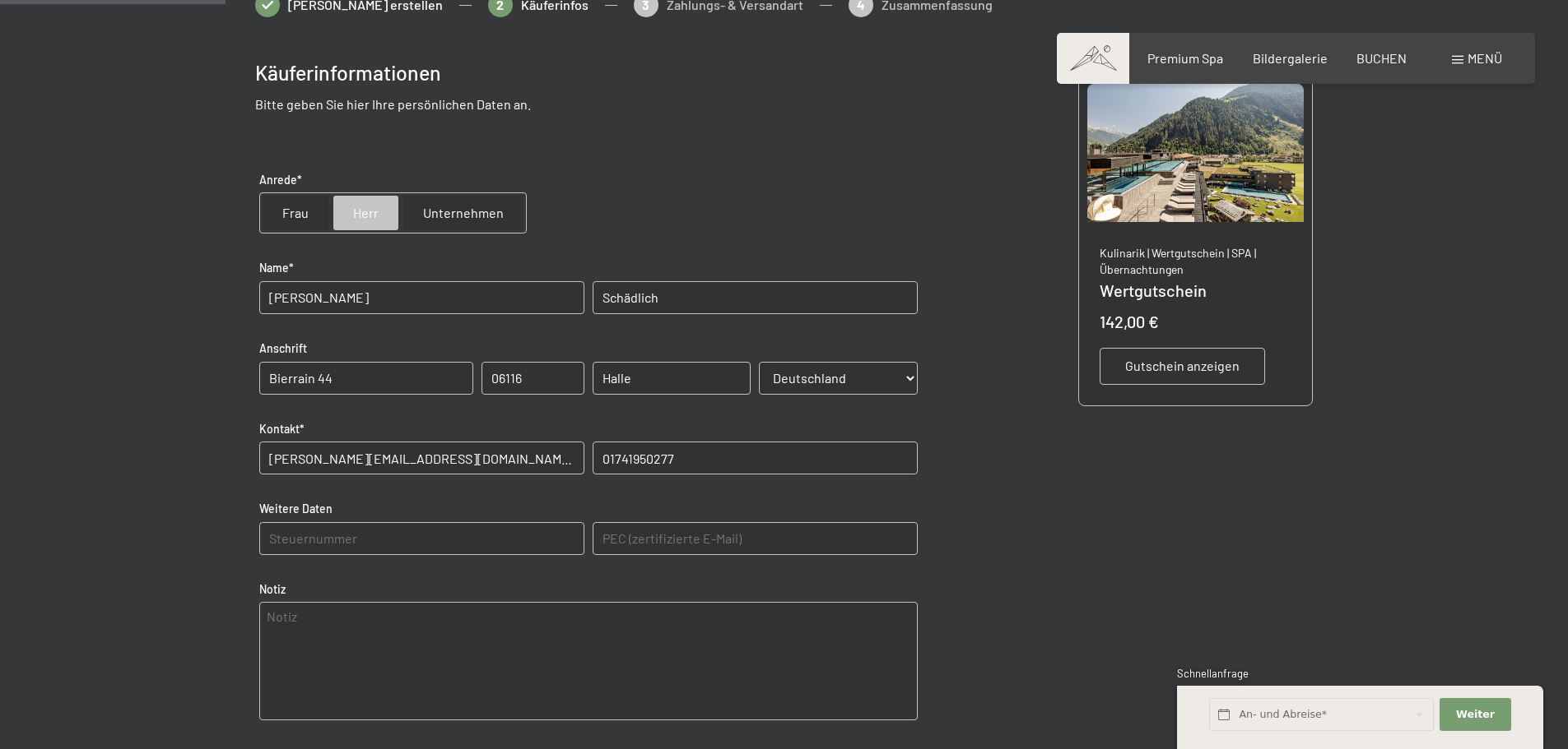
scroll to position [486, 0]
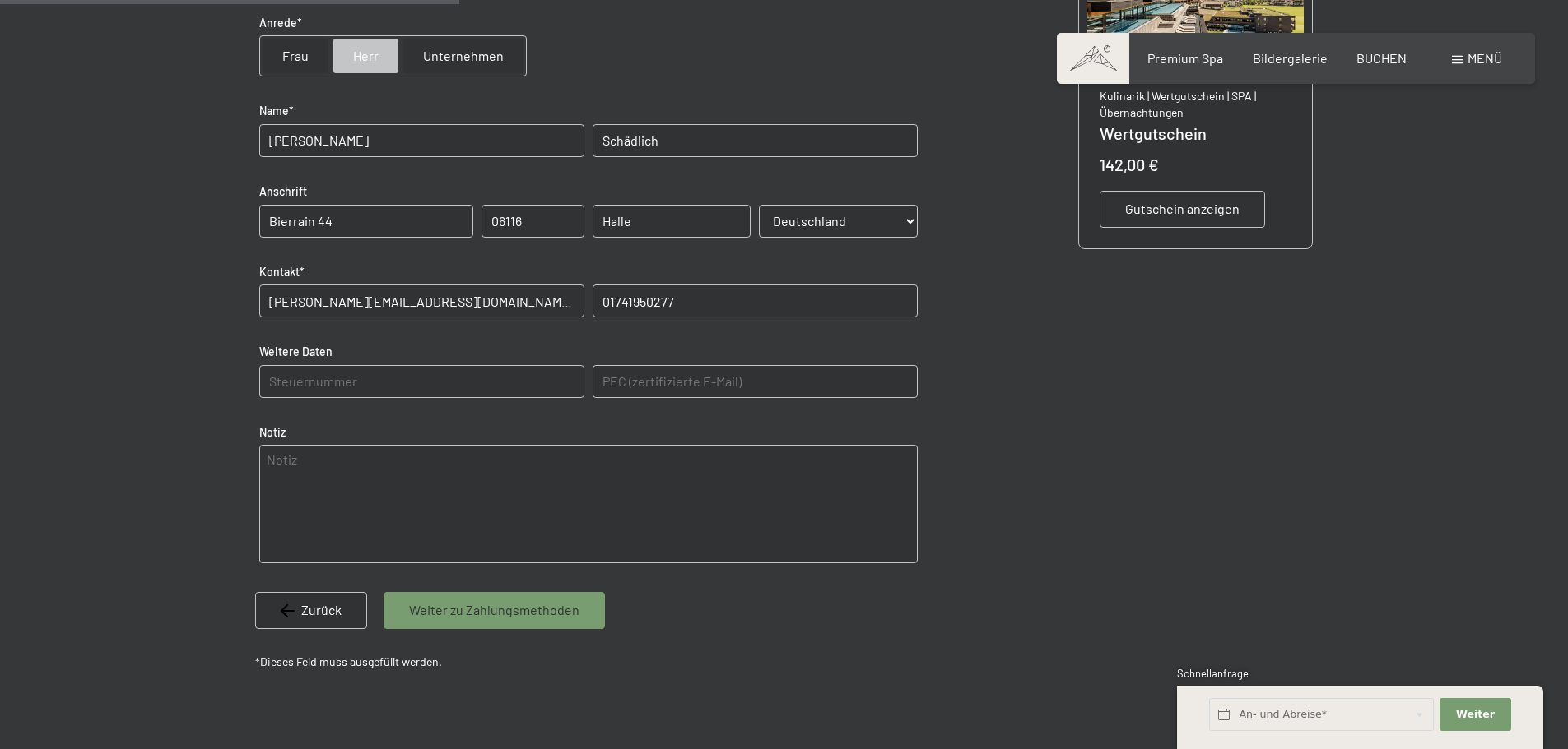
click at [499, 606] on span "Weiter zu Zahlungsmethoden" at bounding box center [494, 610] width 170 height 18
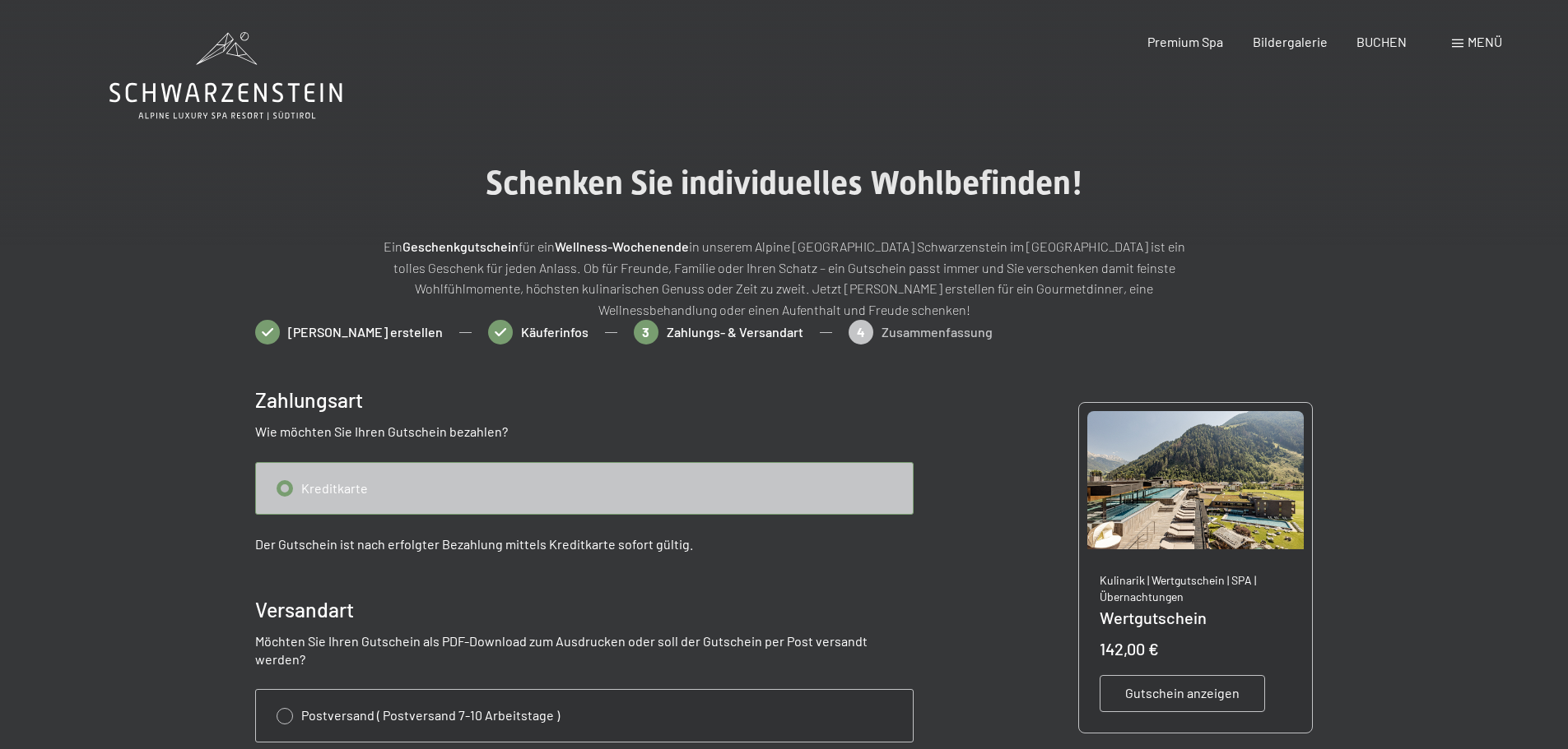
scroll to position [165, 0]
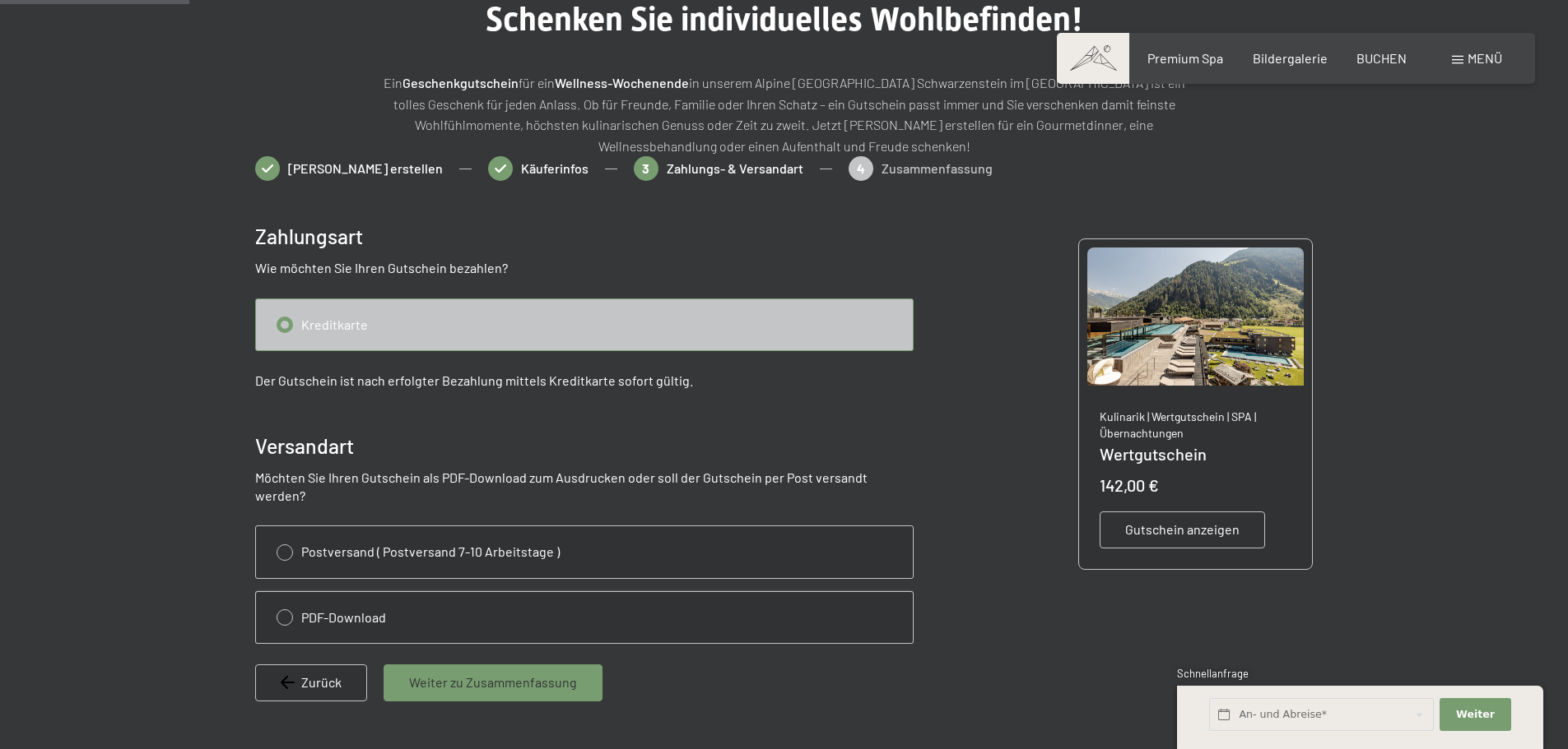
click at [277, 601] on input "radio" at bounding box center [585, 617] width 657 height 51
radio input "true"
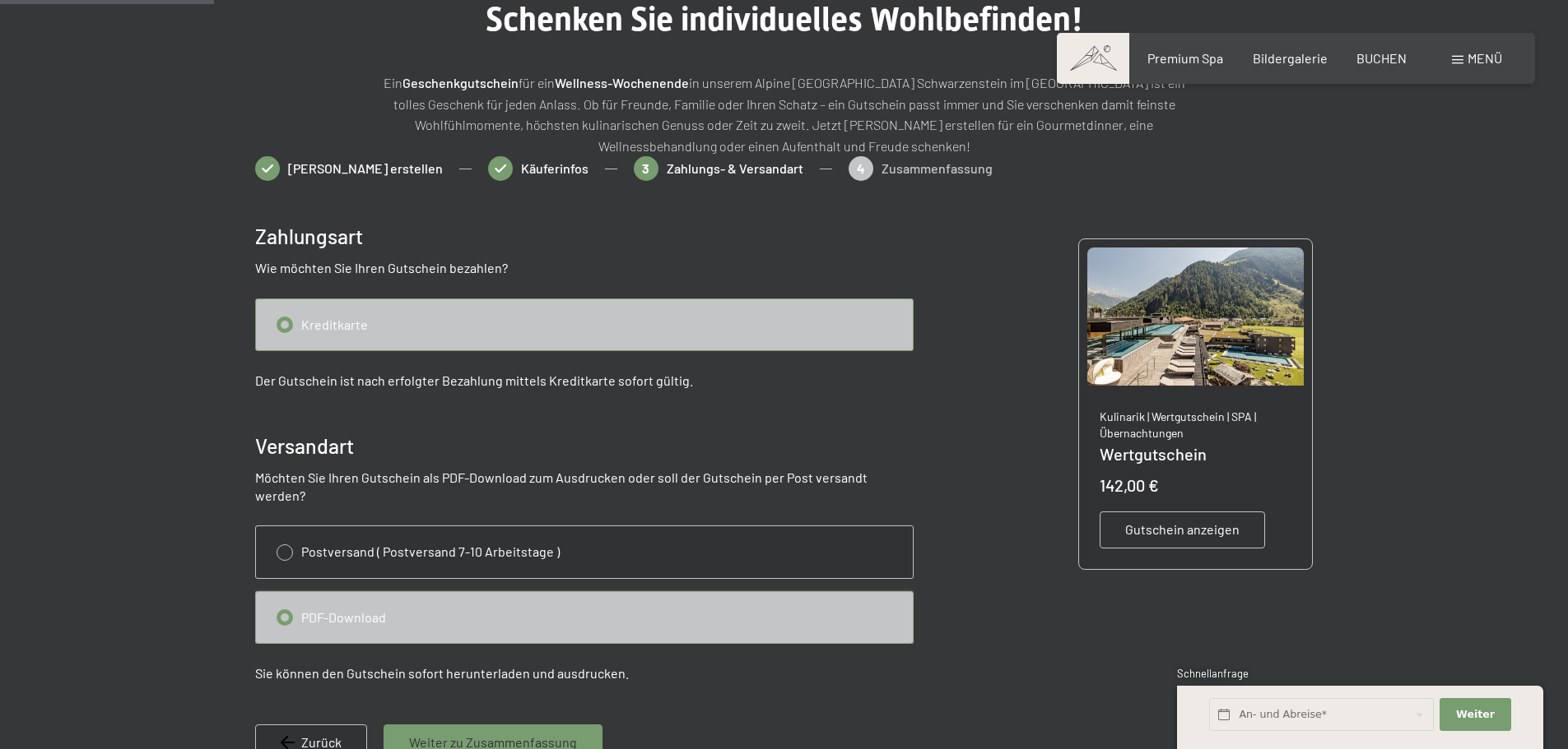
scroll to position [246, 0]
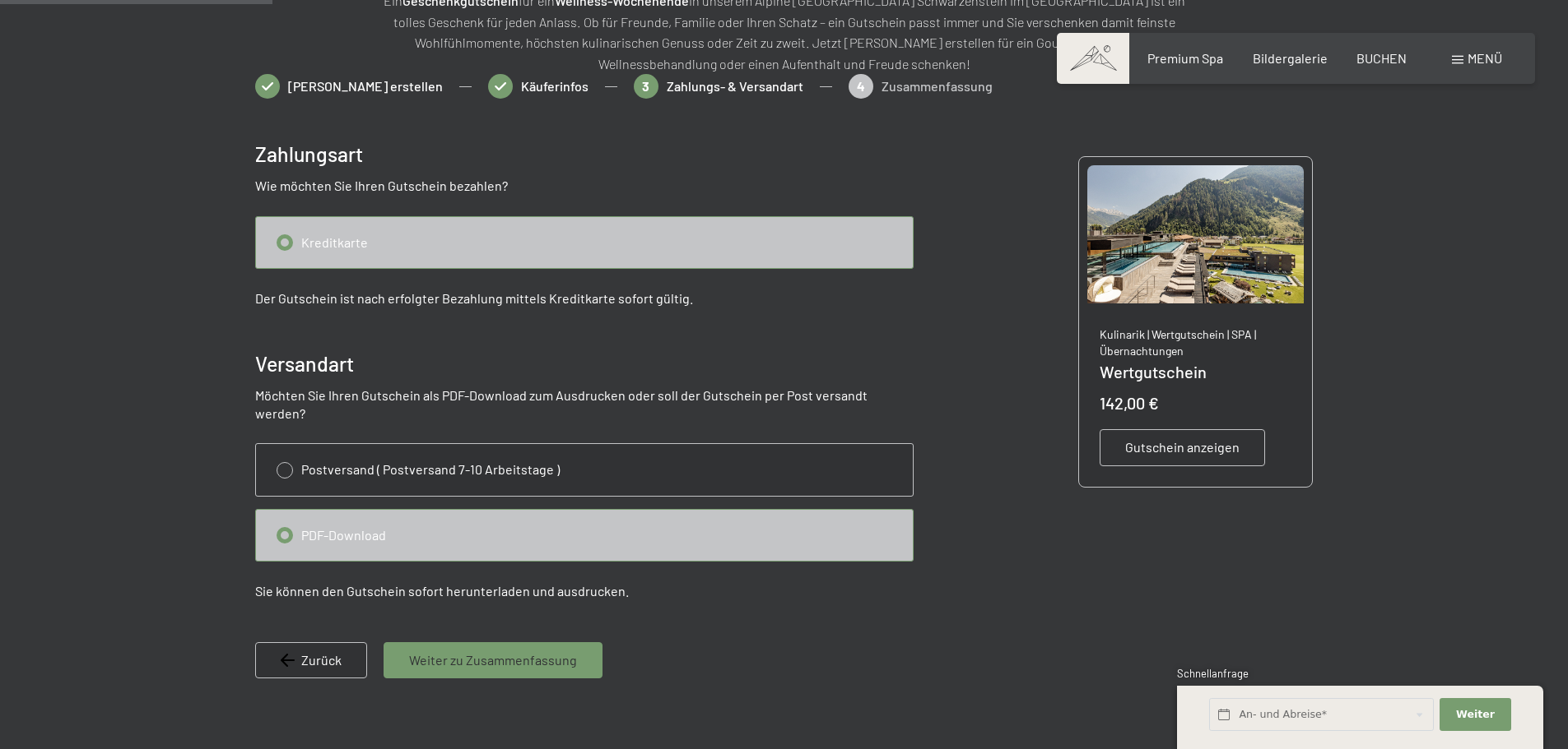
click at [479, 651] on span "Weiter zu Zusammenfassung" at bounding box center [492, 660] width 168 height 18
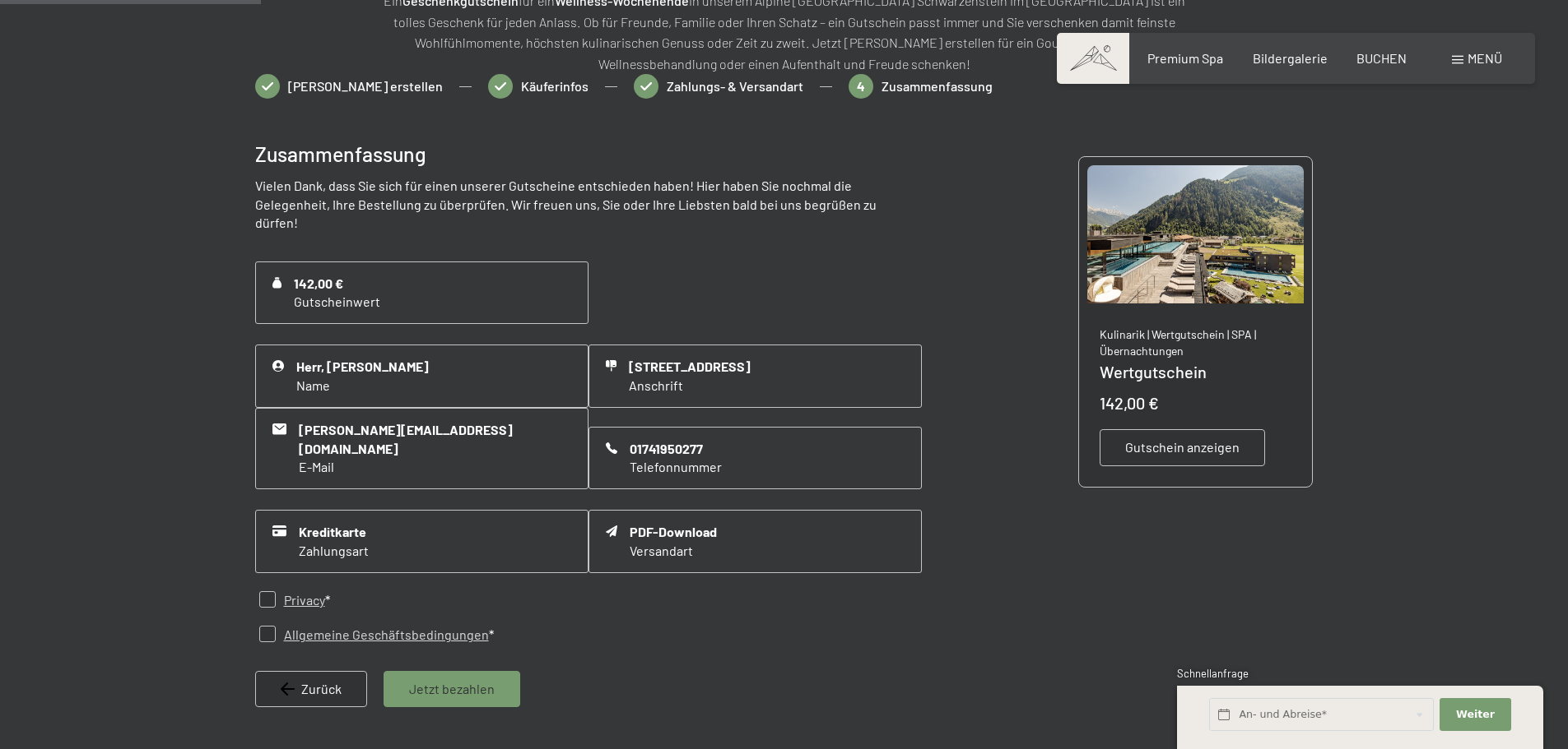
scroll to position [238, 0]
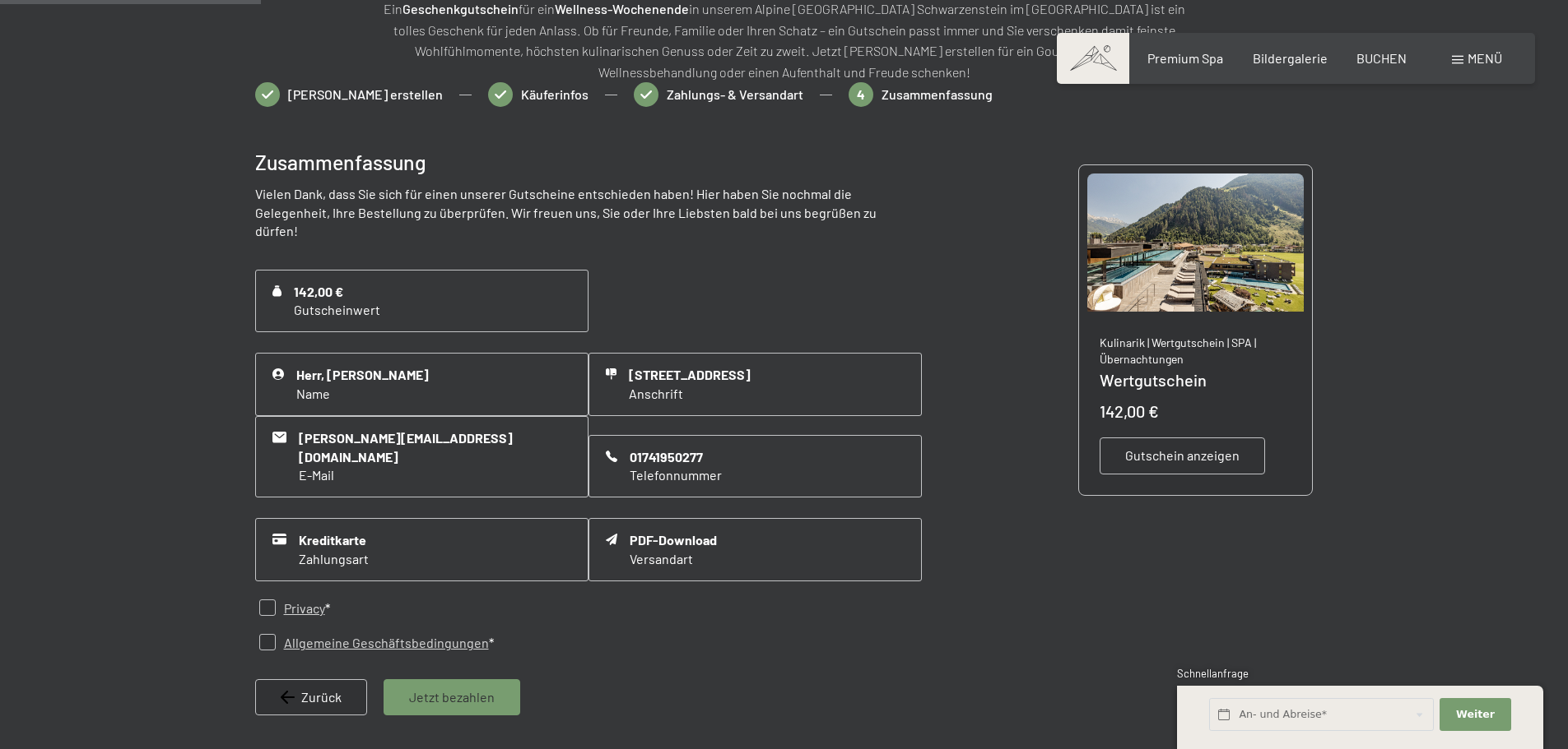
click at [267, 599] on input "checkbox" at bounding box center [267, 607] width 16 height 16
checkbox input "true"
click at [264, 634] on input "checkbox" at bounding box center [267, 642] width 16 height 16
checkbox input "true"
click at [473, 689] on span "Jetzt bezahlen" at bounding box center [451, 698] width 85 height 18
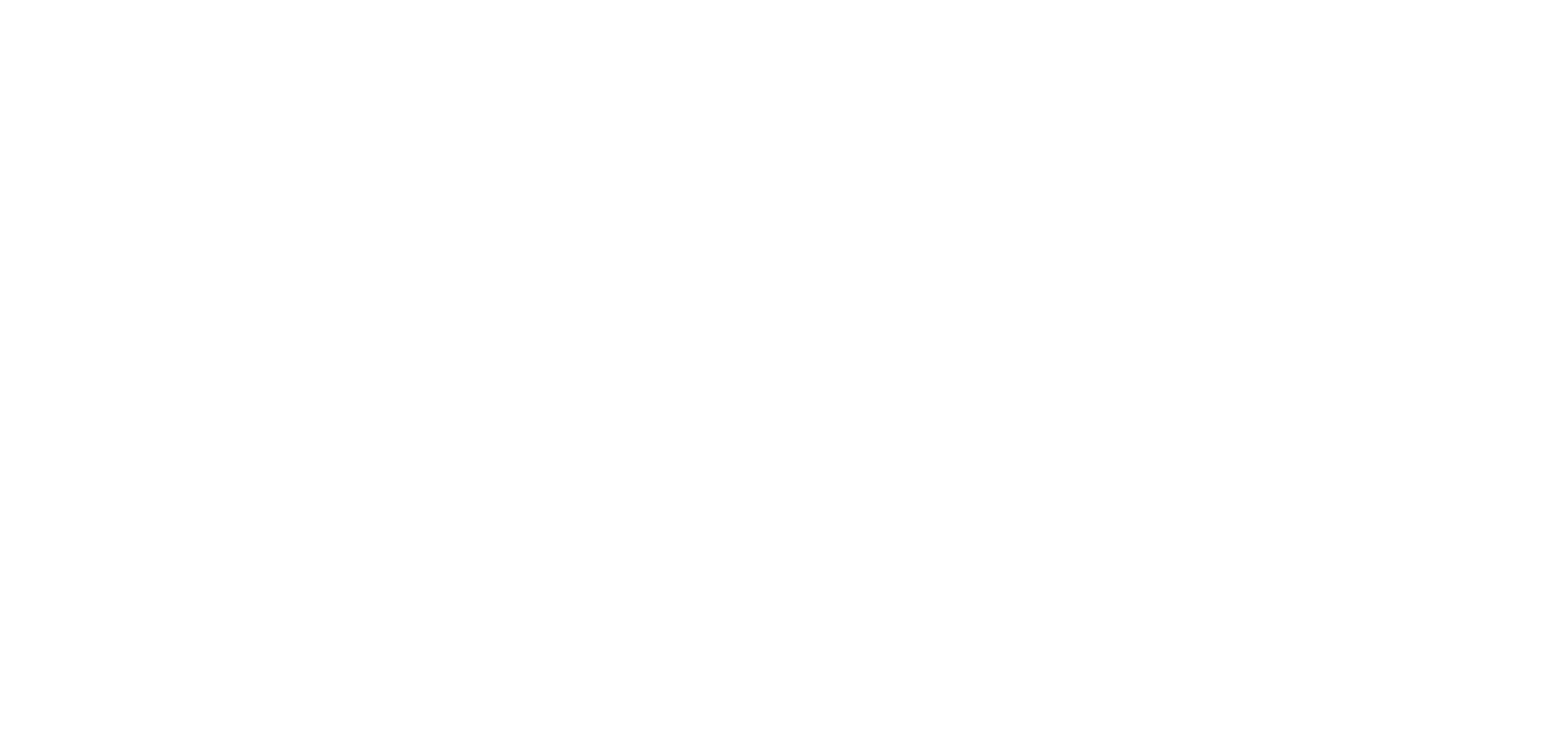
scroll to position [0, 0]
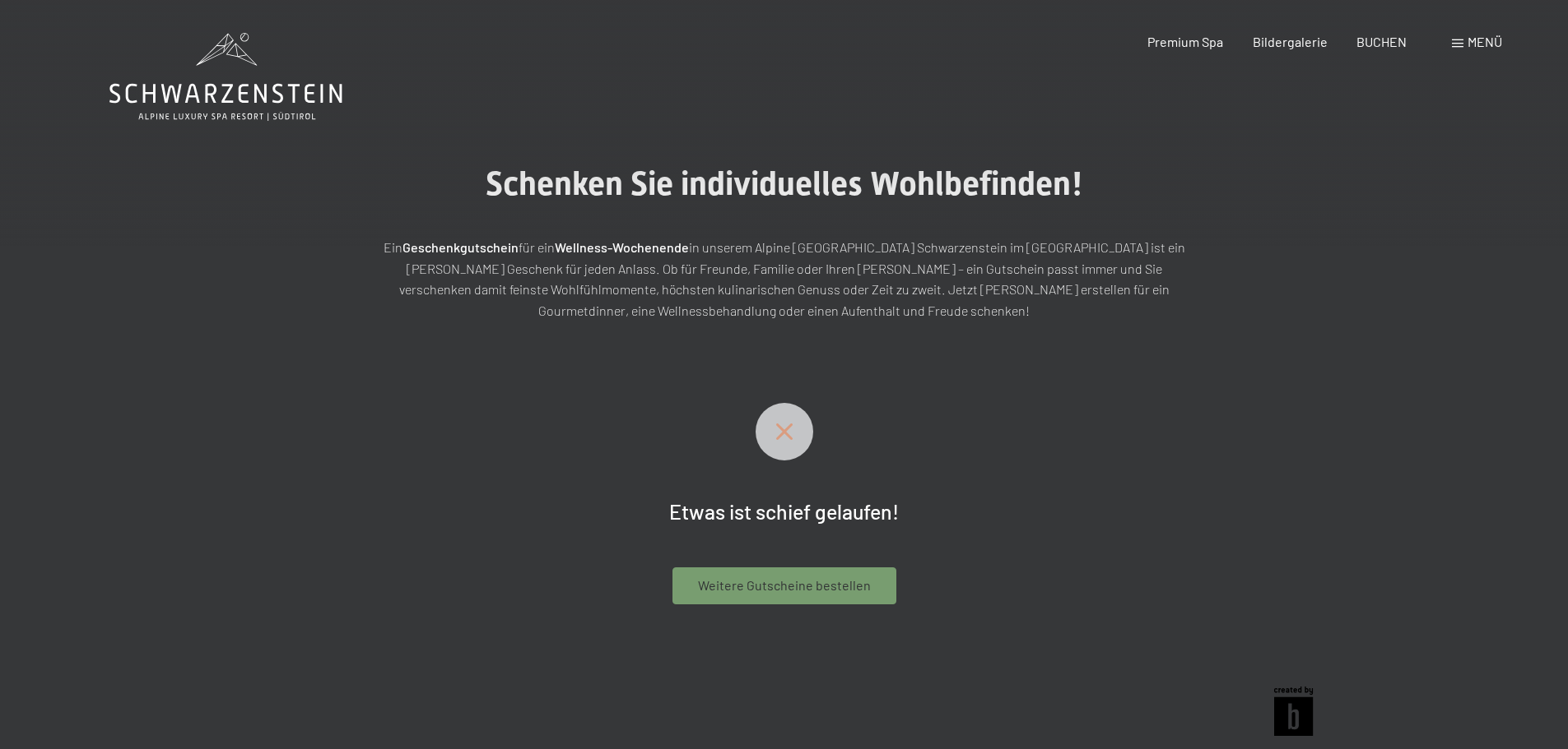
click at [770, 430] on icon at bounding box center [784, 432] width 57 height 16
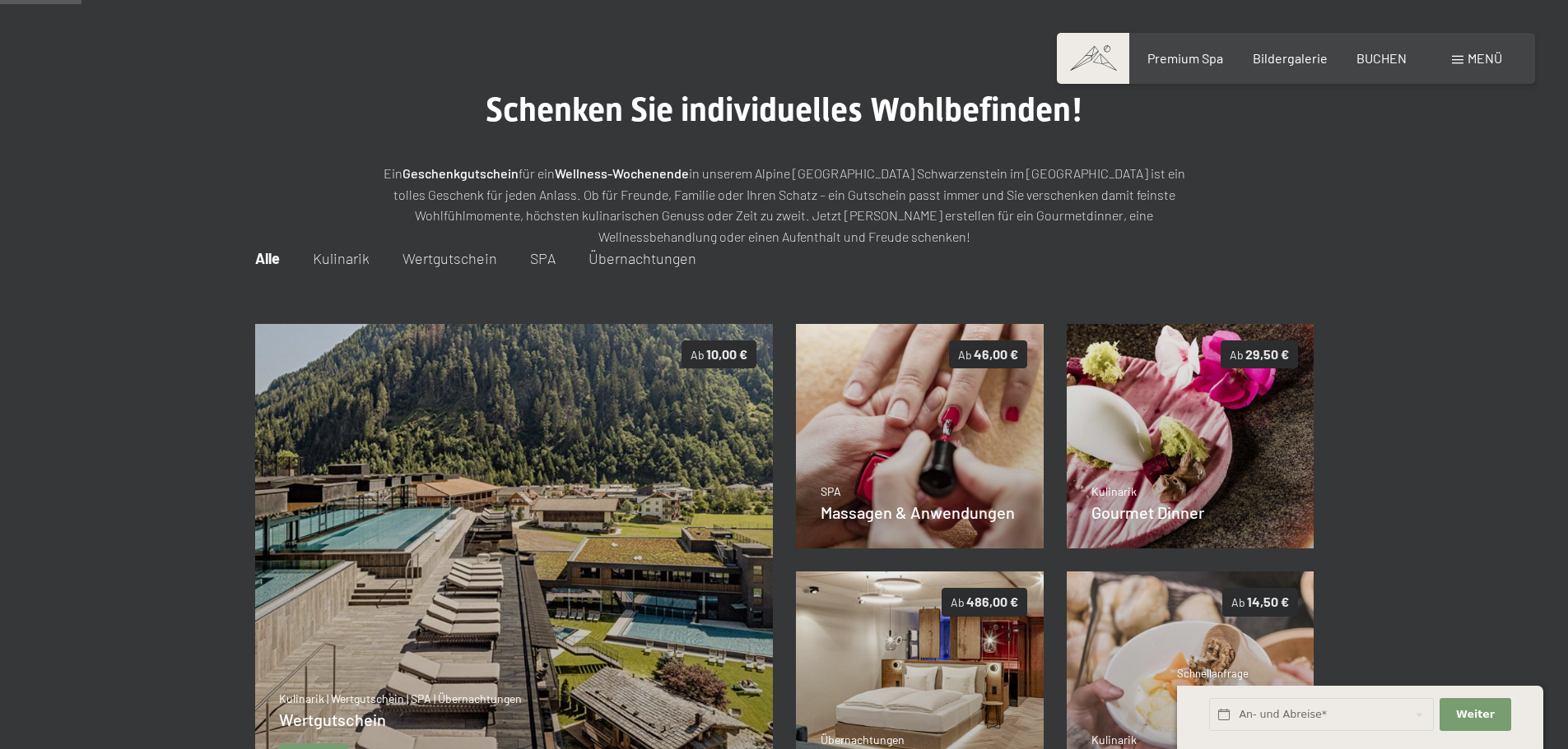
click at [585, 486] on img at bounding box center [514, 561] width 518 height 474
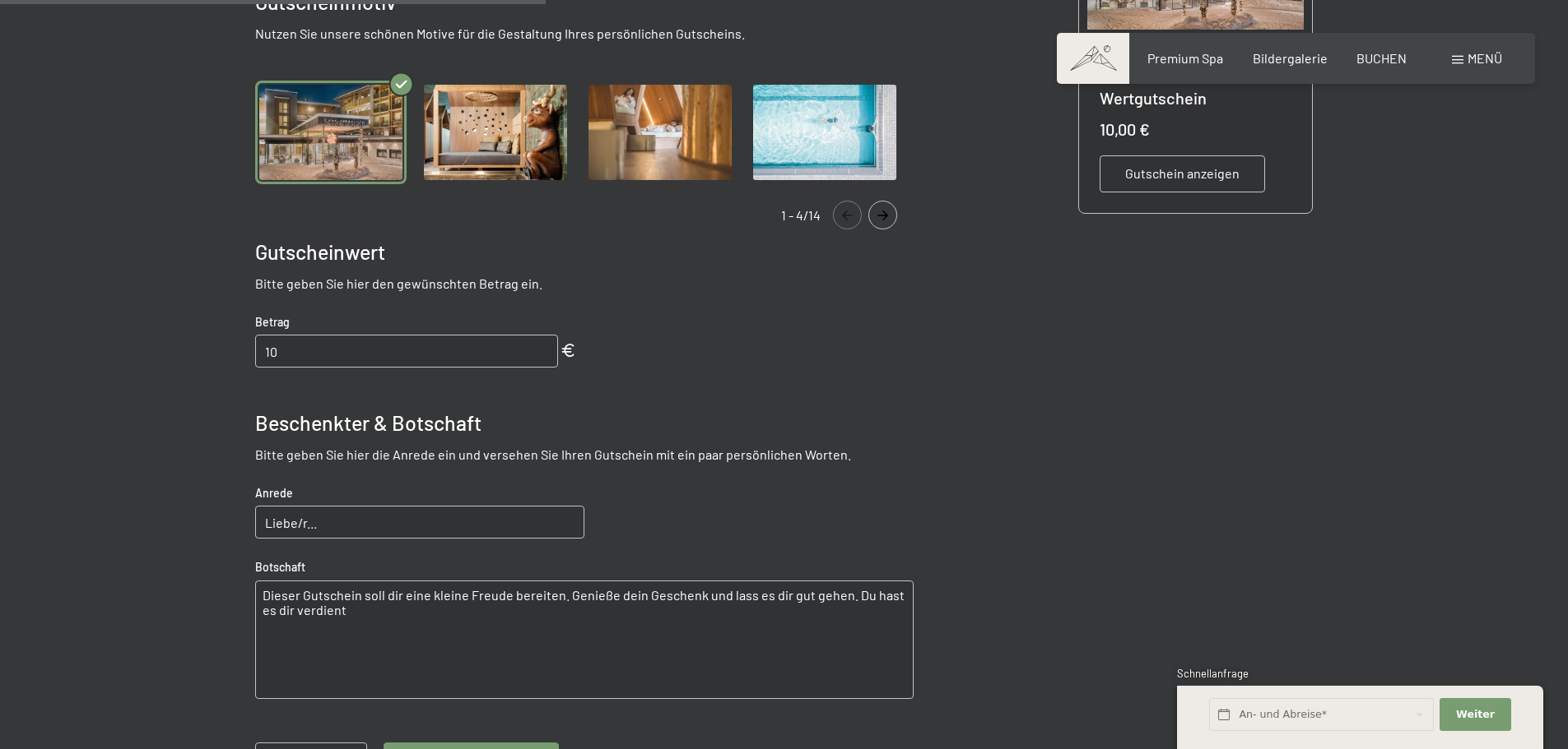
scroll to position [650, 0]
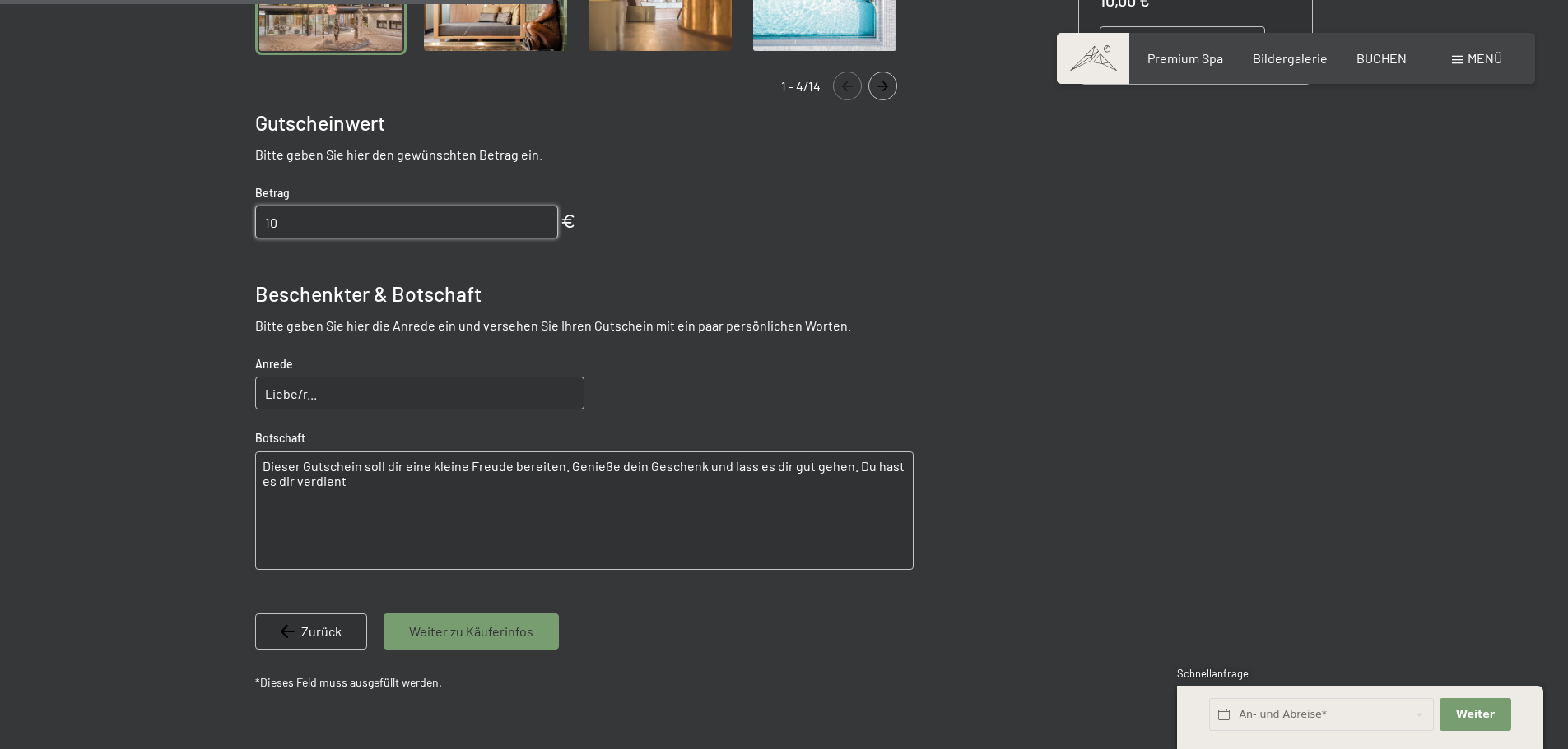
drag, startPoint x: 309, startPoint y: 231, endPoint x: 253, endPoint y: 227, distance: 56.1
click at [253, 227] on bn-voucher-app at bounding box center [784, 219] width 1123 height 1096
type input "142"
click at [368, 382] on input "Liebe/r..." at bounding box center [420, 393] width 329 height 33
type input "Lieber Papa, Schwiegerpapa & Opa,"
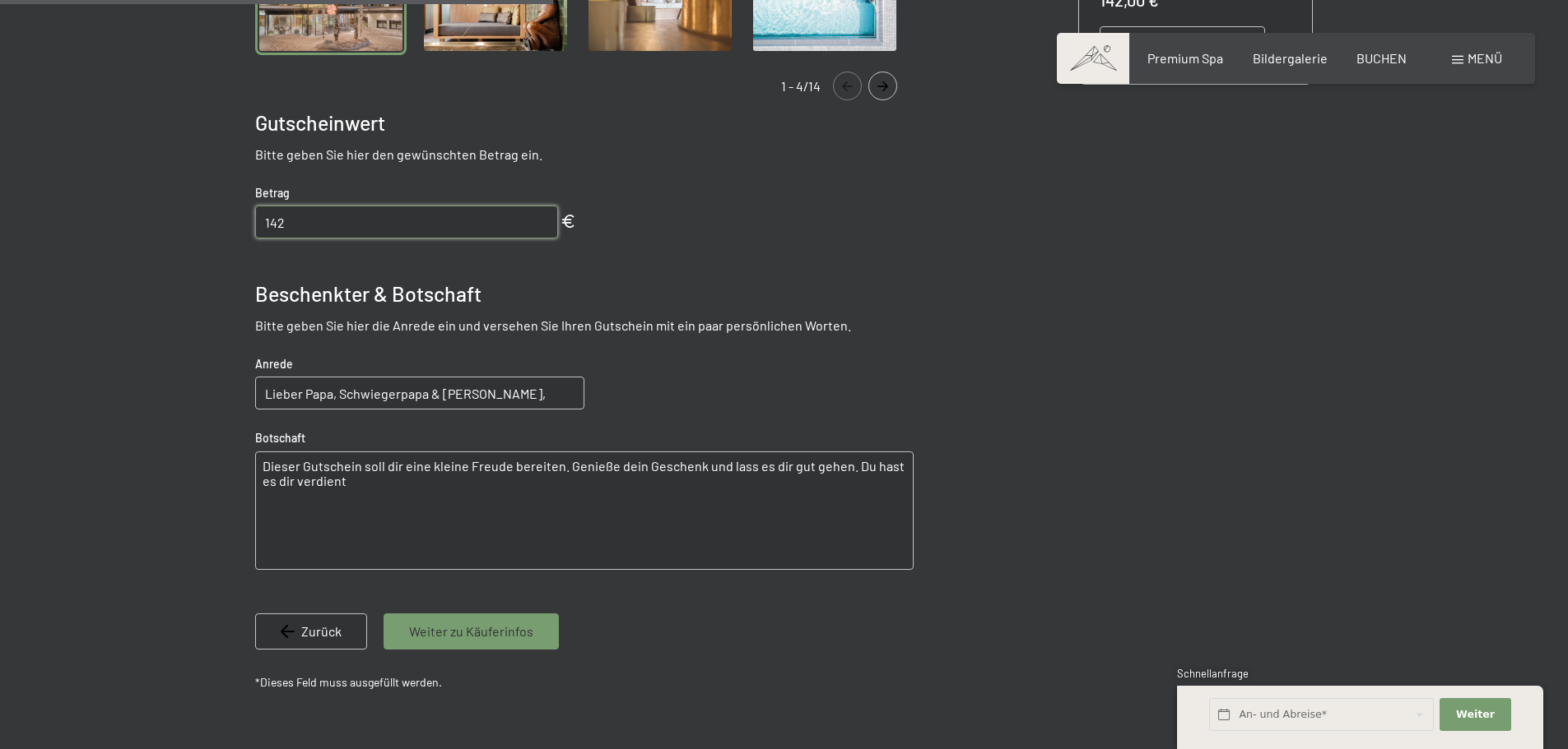
click at [271, 462] on textarea "Dieser Gutschein soll dir eine kleine Freude bereiten. Genieße dein Geschenk un…" at bounding box center [585, 511] width 659 height 118
click at [363, 473] on textarea "dieser Gutschein soll dir eine kleine Freude bereiten. Genieße dein Geschenk un…" at bounding box center [585, 511] width 659 height 118
click at [361, 479] on textarea "dieser Gutschein soll dir eine kleine Freude bereiten. Genieße dein Geschenk un…" at bounding box center [585, 511] width 659 height 118
type textarea "dieser Gutschein soll dir eine kleine Freude bereiten. Genieße dein Geschenk un…"
click at [431, 630] on span "Weiter zu Käuferinfos" at bounding box center [471, 632] width 125 height 18
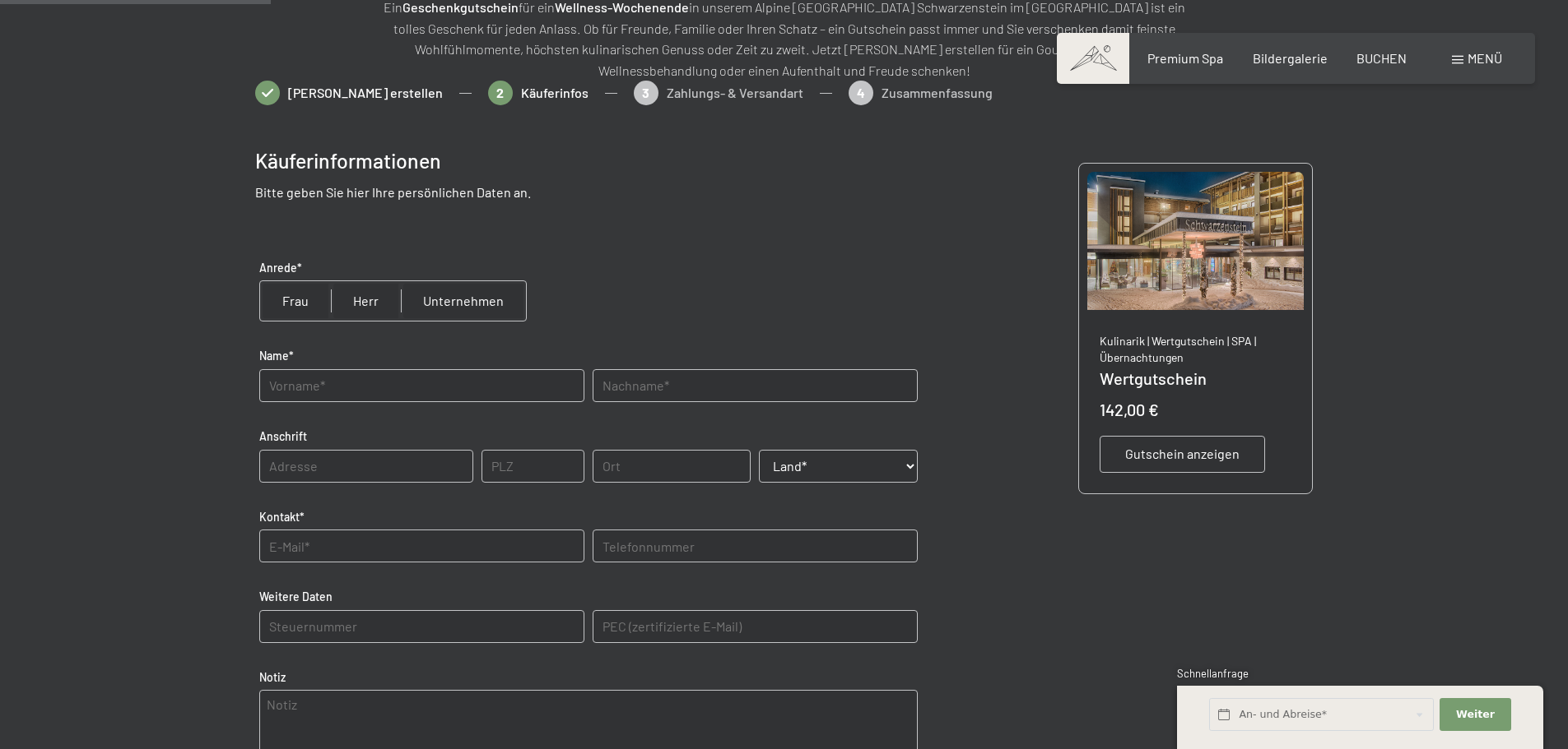
scroll to position [238, 0]
click at [348, 307] on input "radio" at bounding box center [366, 303] width 70 height 39
radio input "true"
click at [343, 387] on input "text" at bounding box center [421, 387] width 325 height 33
type input "Marko"
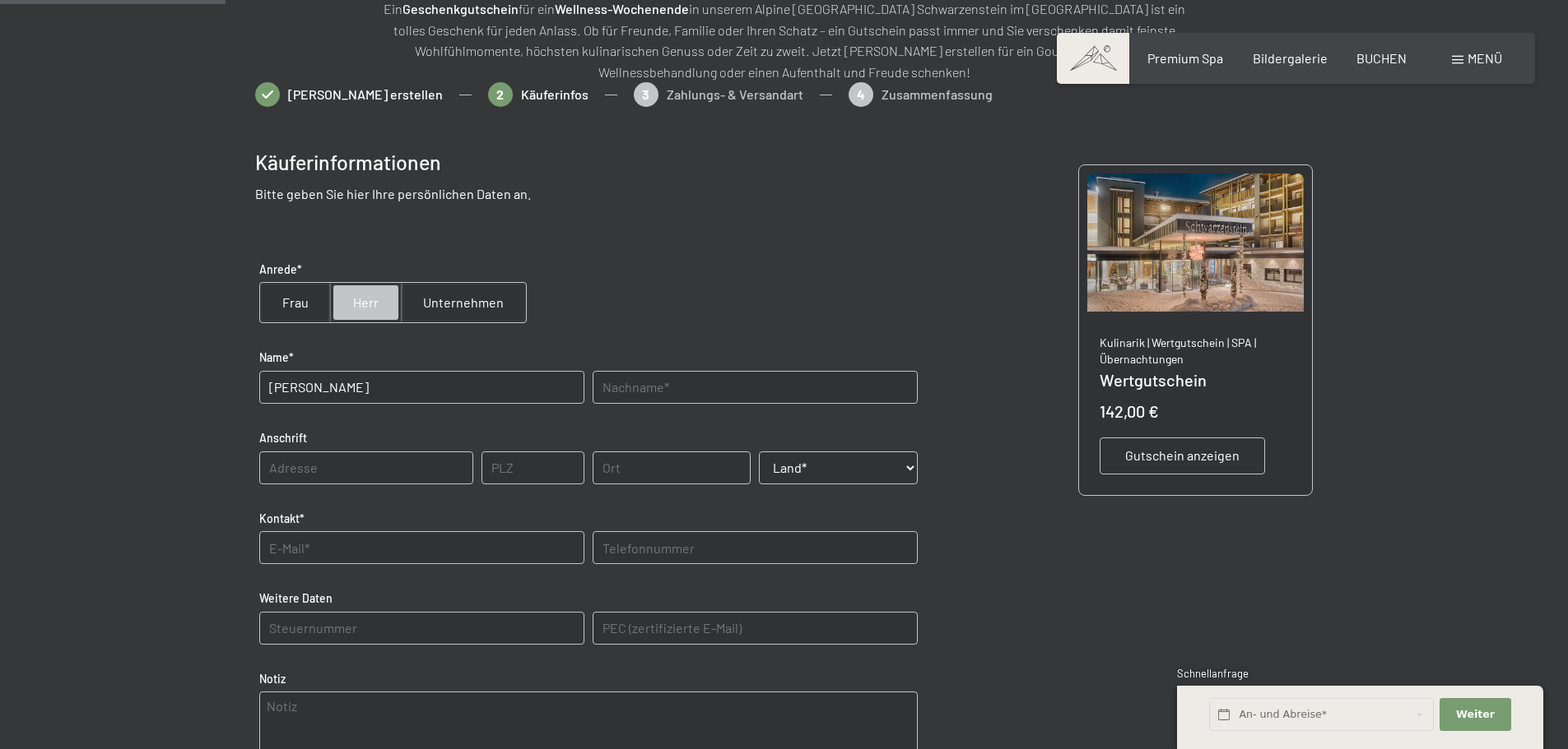
type input "Schaedlich"
type input "06116"
type input "Halle (Saale)"
select select "DEU"
type input "01741950277"
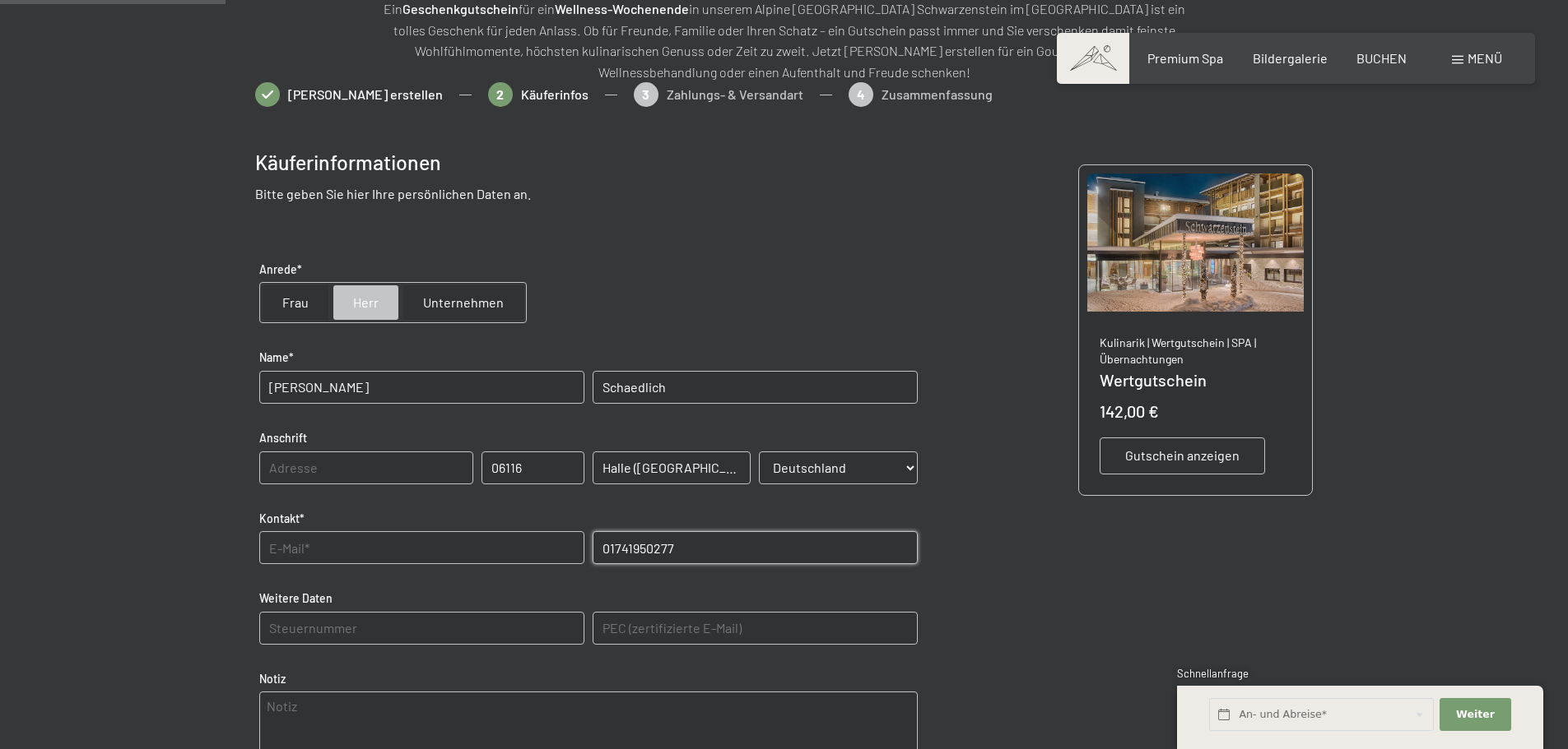
type E-Mail\) "marko@cardmarket.com"
click at [418, 468] on input "text" at bounding box center [366, 468] width 214 height 33
type input "Bierrain 44"
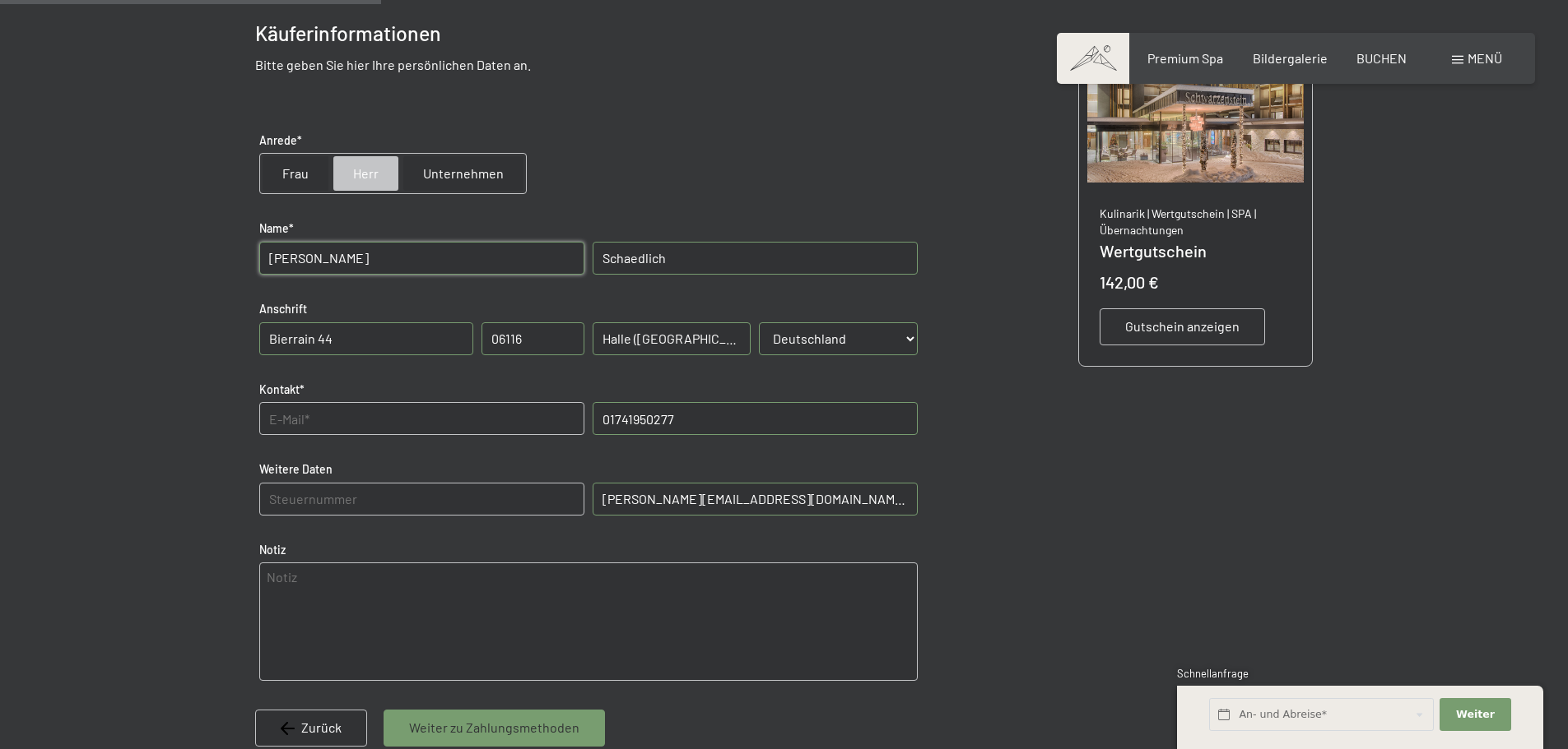
scroll to position [403, 0]
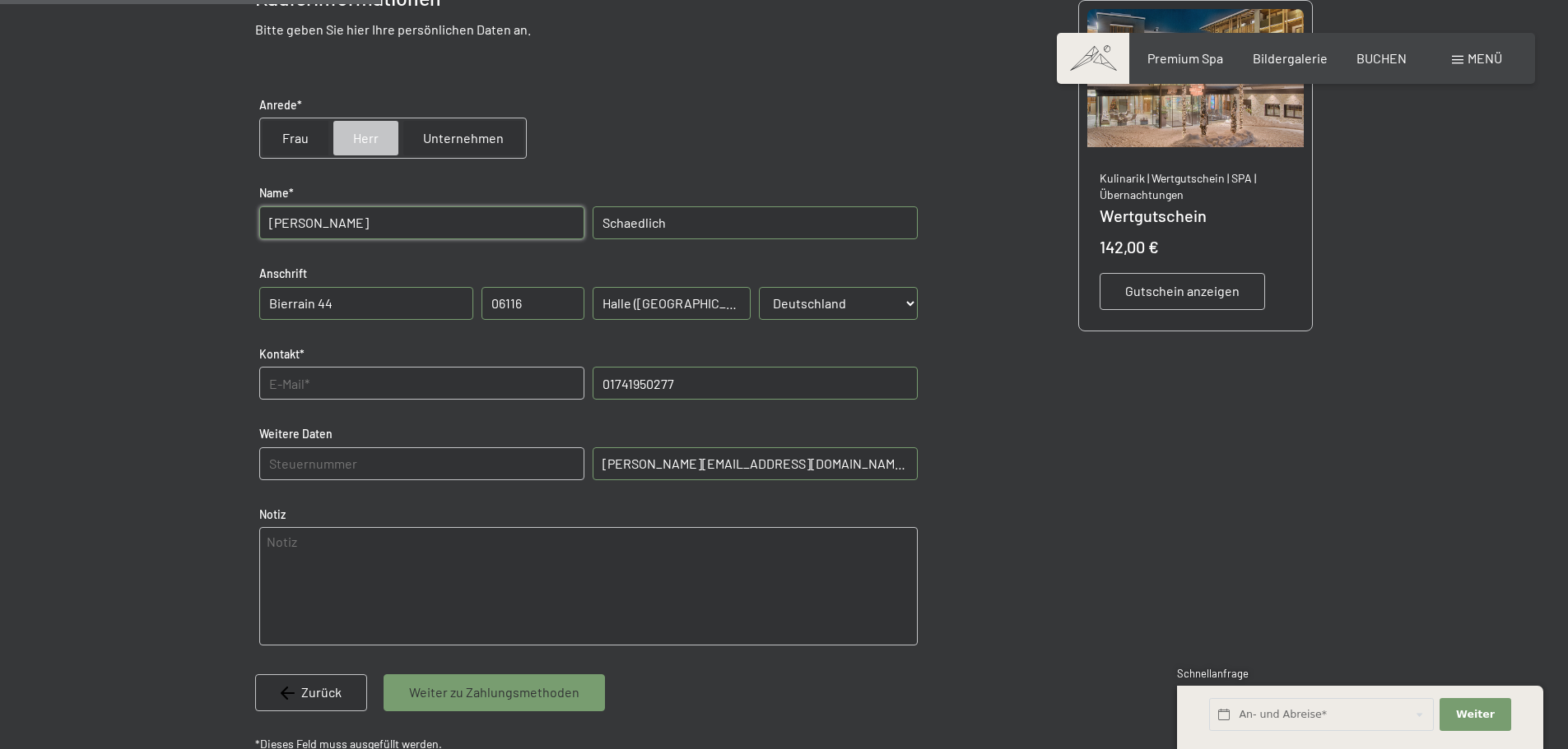
click at [444, 386] on input "text" at bounding box center [421, 383] width 325 height 33
type input "marko@cardmarket.com"
click at [1062, 419] on div "Käuferinformationen Bitte geben Sie hier Ihre persönlichen Daten an. Anrede* Fr…" at bounding box center [784, 359] width 1059 height 801
click at [966, 386] on div "Käuferinformationen Bitte geben Sie hier Ihre persönlichen Daten an. Anrede* Fr…" at bounding box center [784, 359] width 1059 height 801
click at [511, 697] on span "Weiter zu Zahlungsmethoden" at bounding box center [494, 693] width 170 height 18
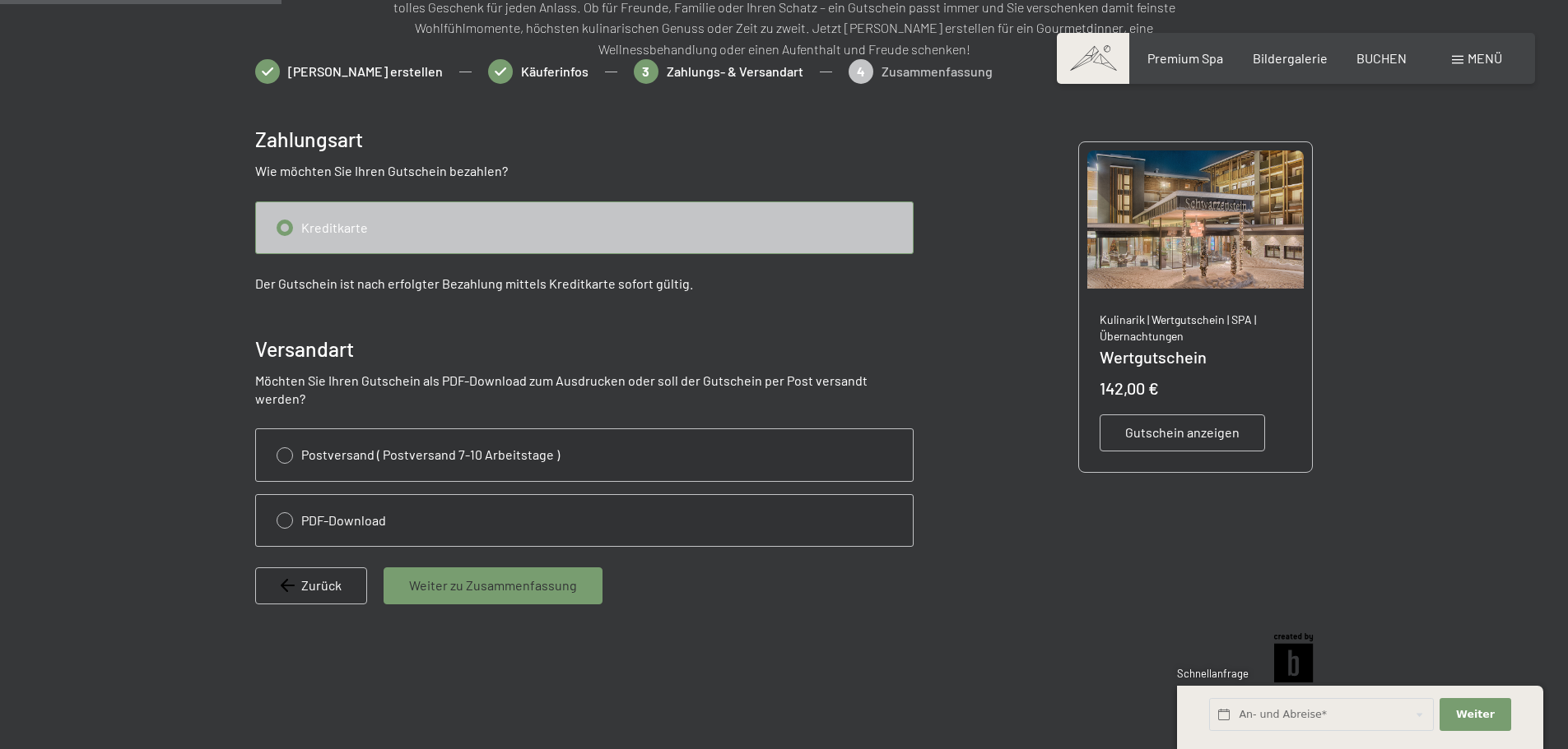
scroll to position [238, 0]
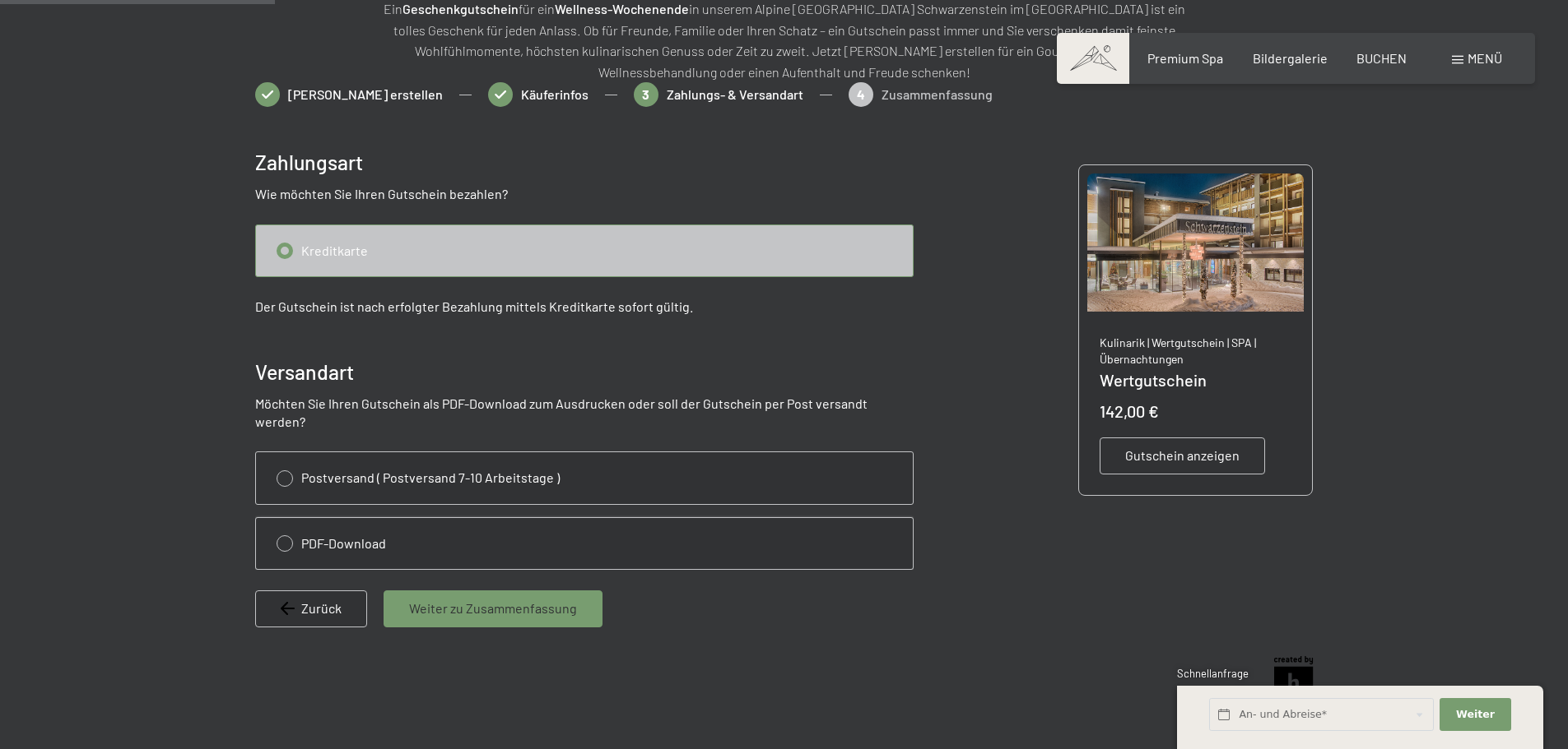
click at [401, 526] on input "radio" at bounding box center [585, 543] width 657 height 51
radio input "true"
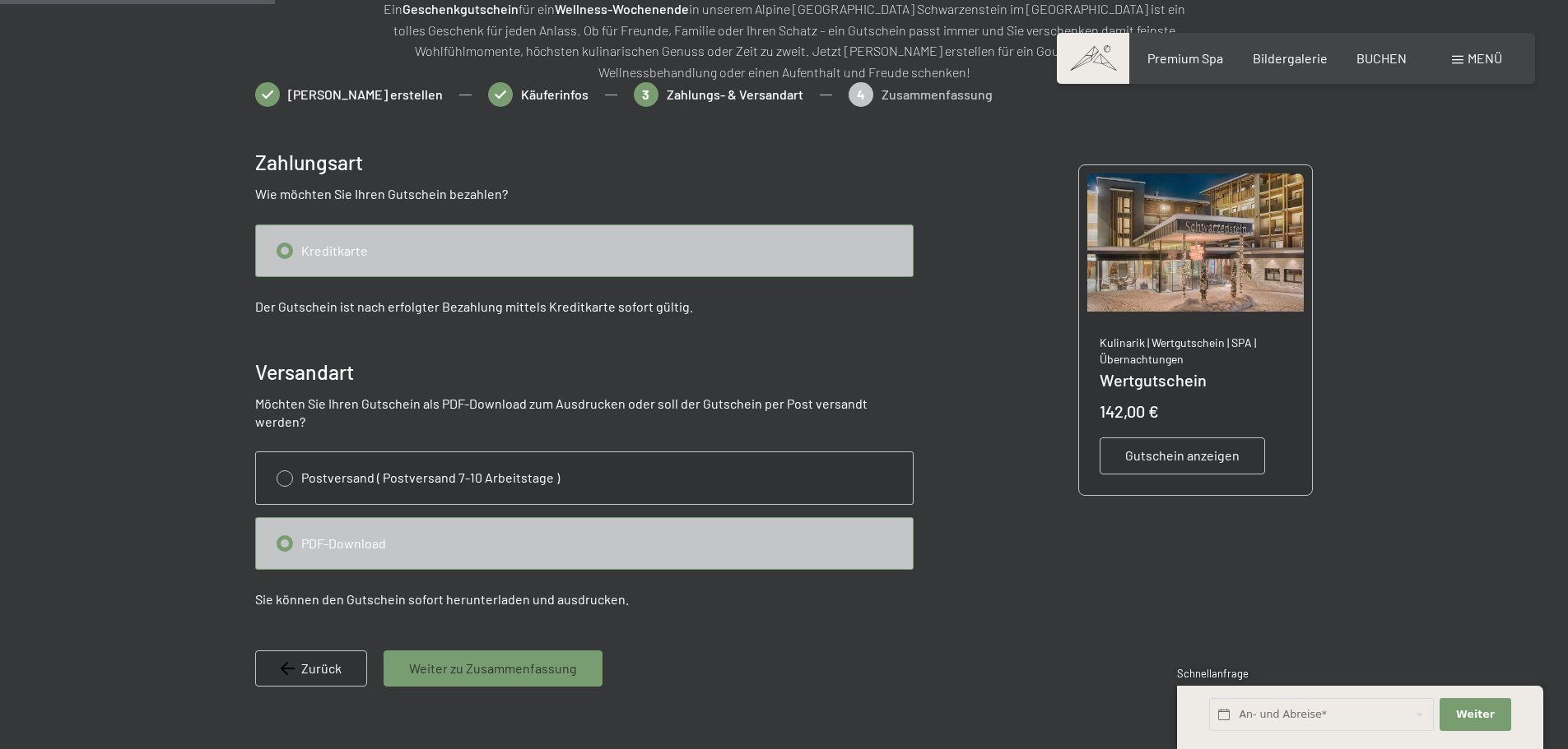
click at [513, 659] on span "Weiter zu Zusammenfassung" at bounding box center [492, 668] width 168 height 18
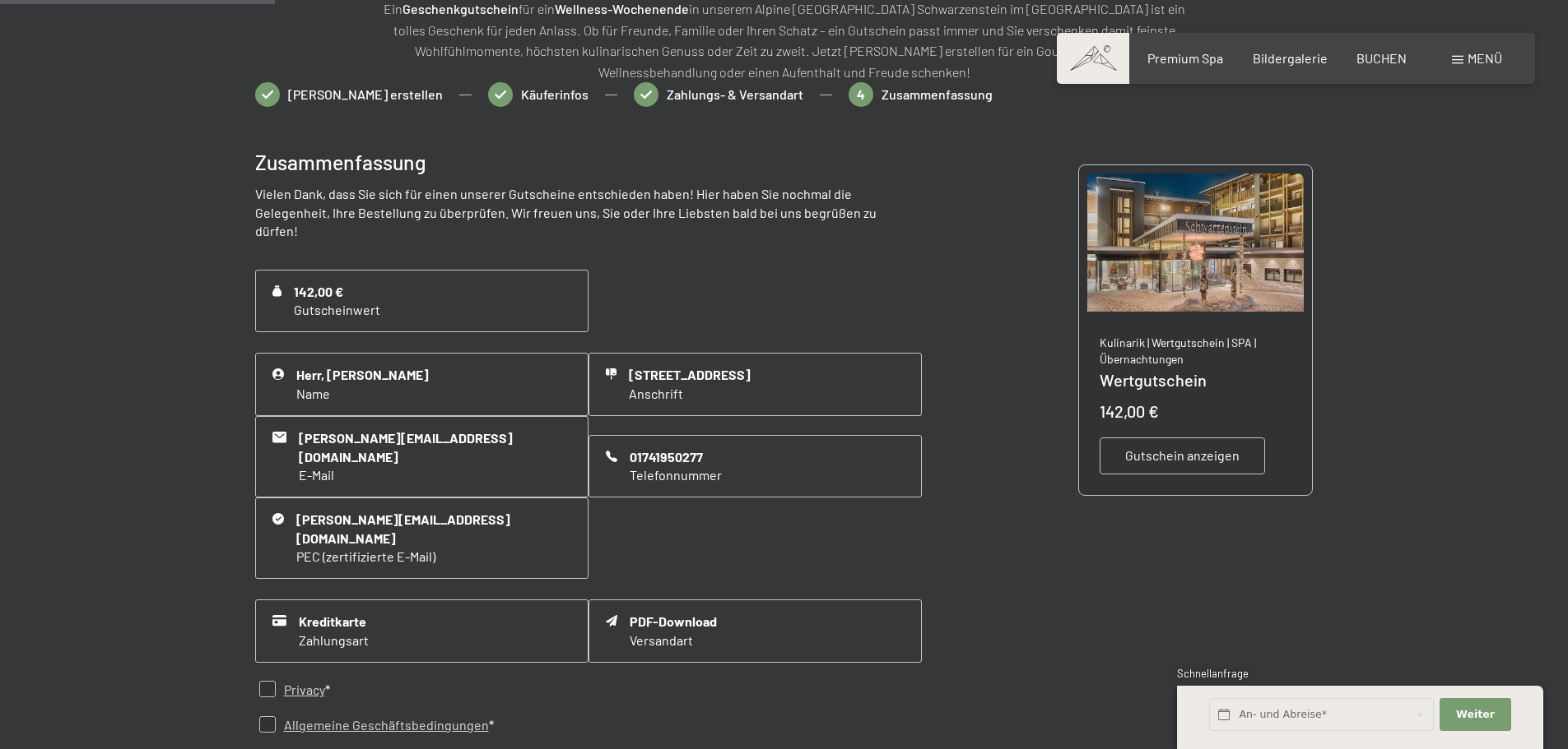
click at [265, 681] on input "checkbox" at bounding box center [267, 689] width 16 height 16
checkbox input "true"
click at [264, 717] on input "checkbox" at bounding box center [267, 725] width 16 height 16
checkbox input "true"
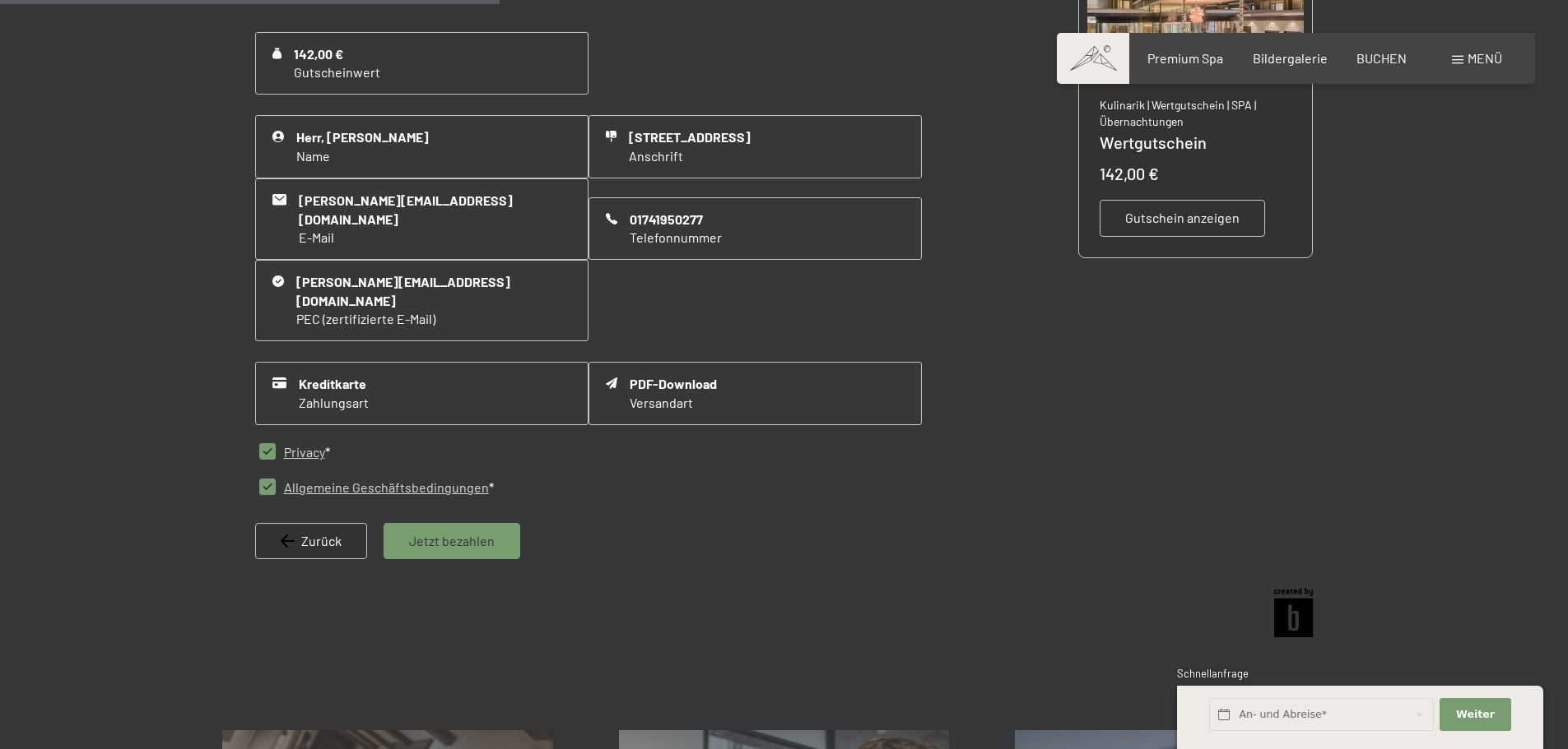
scroll to position [486, 0]
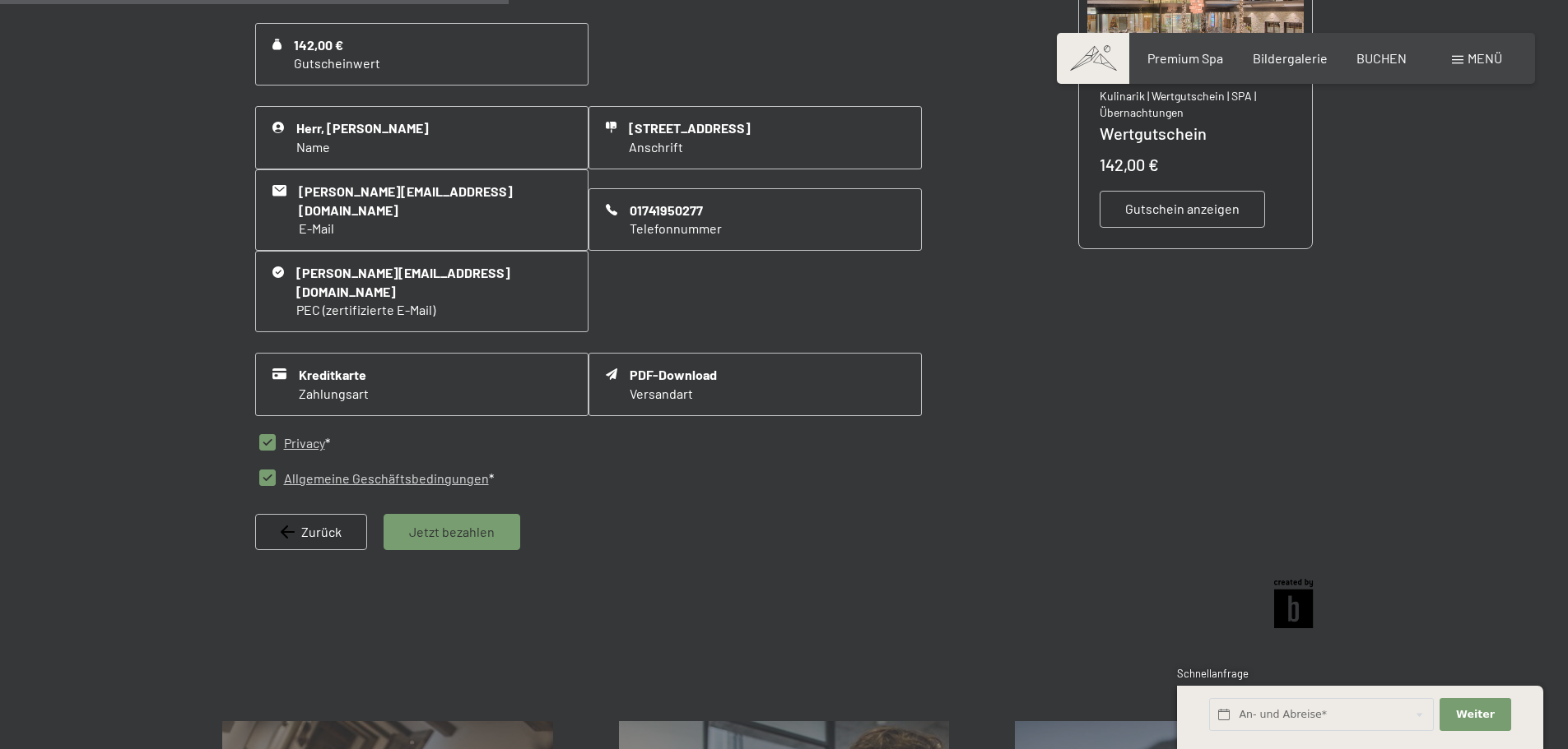
click at [471, 523] on span "Jetzt bezahlen" at bounding box center [451, 532] width 85 height 18
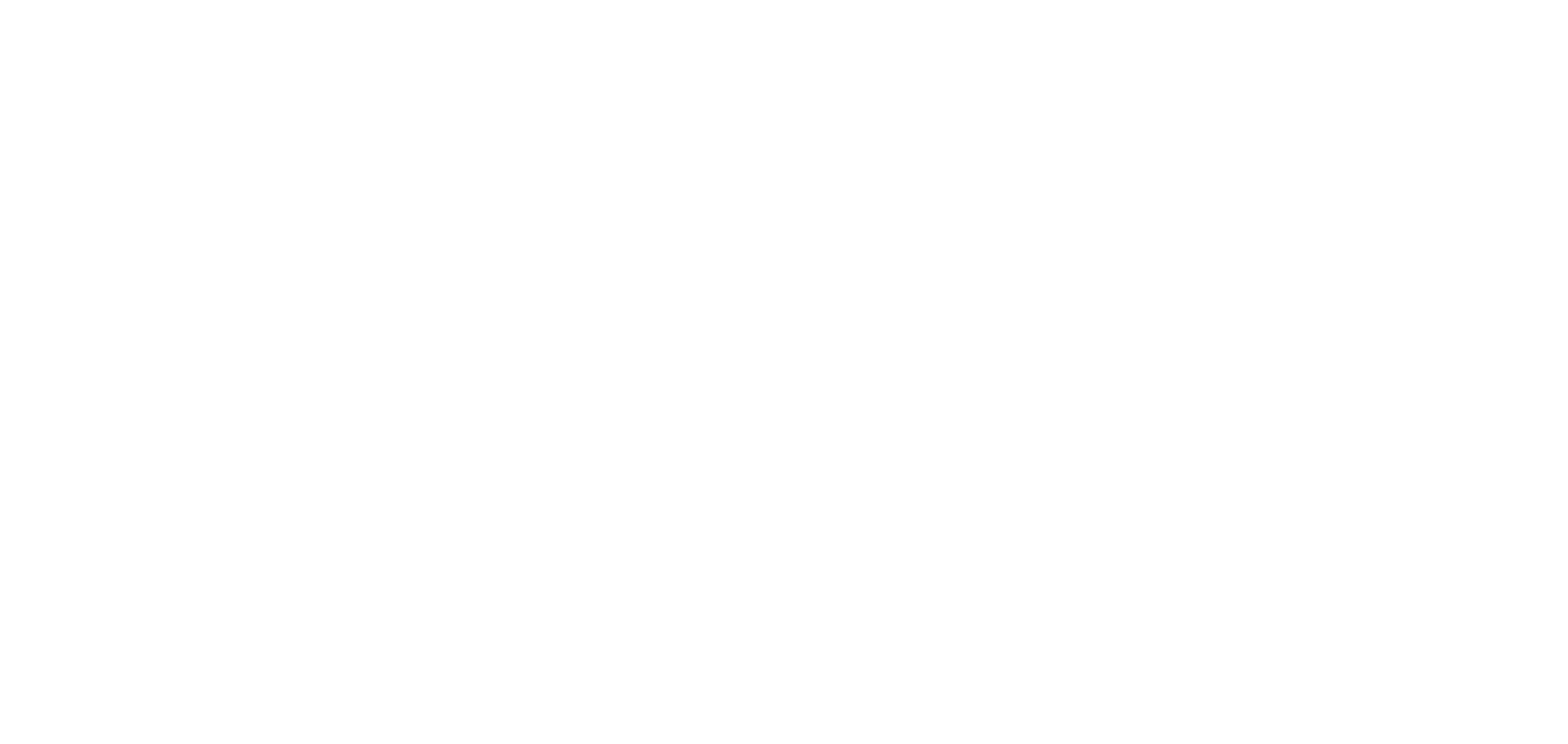
scroll to position [0, 0]
